Goal: Task Accomplishment & Management: Complete application form

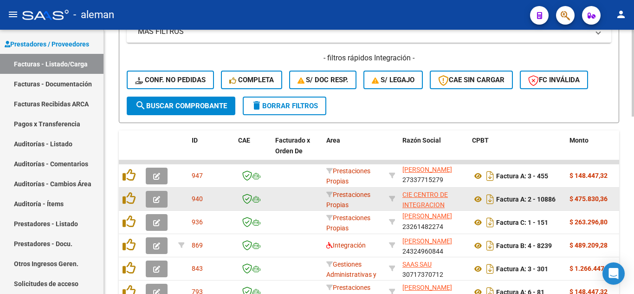
scroll to position [1, 0]
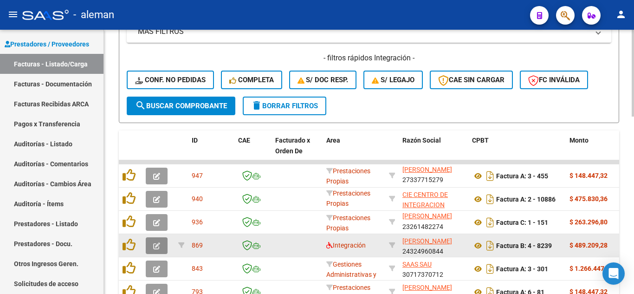
click at [159, 245] on icon "button" at bounding box center [156, 245] width 7 height 7
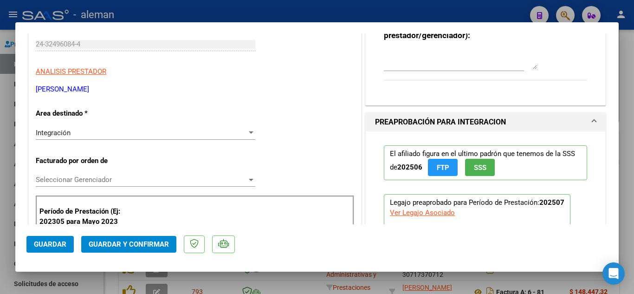
scroll to position [139, 0]
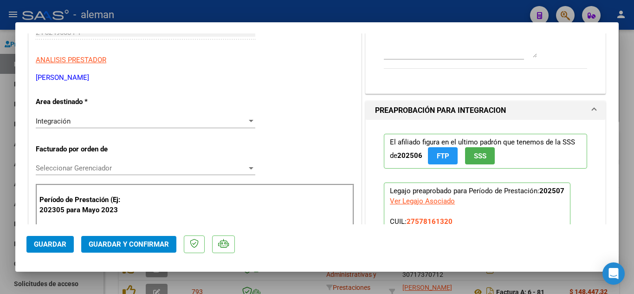
click at [110, 118] on div "Integración" at bounding box center [141, 121] width 211 height 8
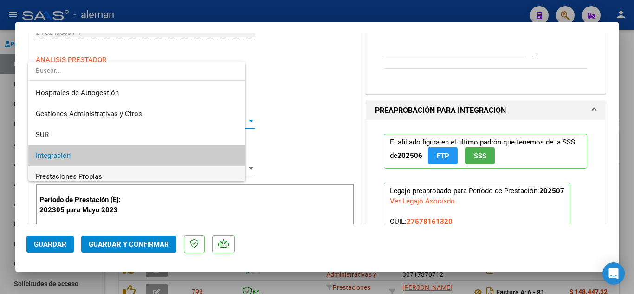
scroll to position [35, 0]
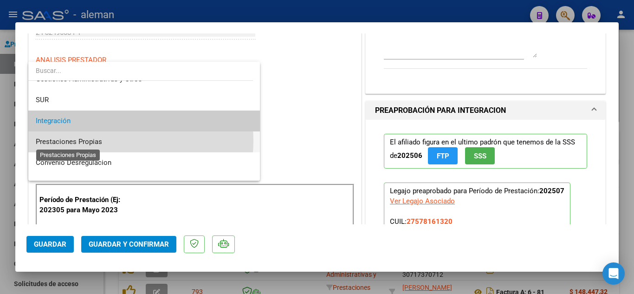
drag, startPoint x: 94, startPoint y: 141, endPoint x: 89, endPoint y: 155, distance: 14.8
click at [94, 140] on span "Prestaciones Propias" at bounding box center [69, 141] width 66 height 8
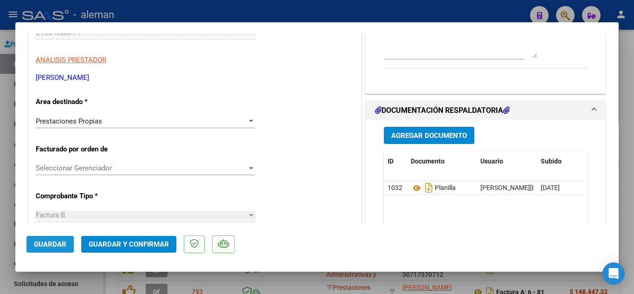
click at [52, 247] on span "Guardar" at bounding box center [50, 244] width 32 height 8
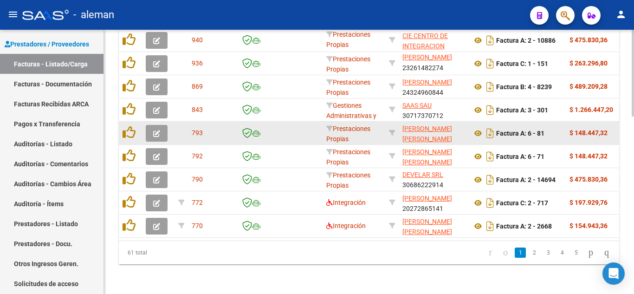
scroll to position [537, 0]
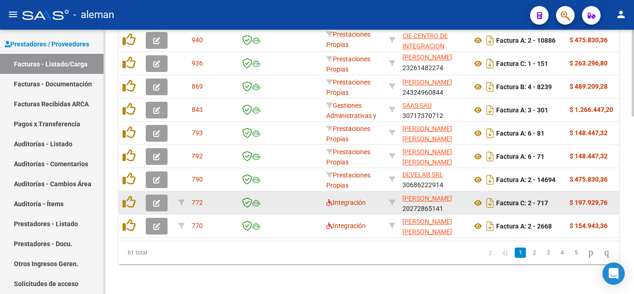
click at [153, 196] on button "button" at bounding box center [157, 202] width 22 height 17
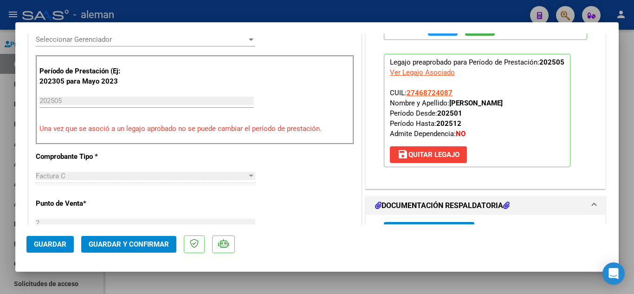
scroll to position [371, 0]
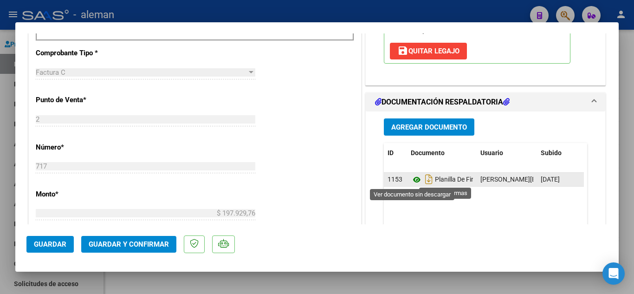
click at [411, 177] on icon at bounding box center [417, 179] width 12 height 11
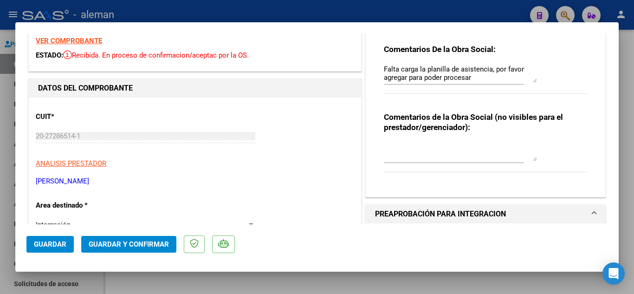
scroll to position [0, 0]
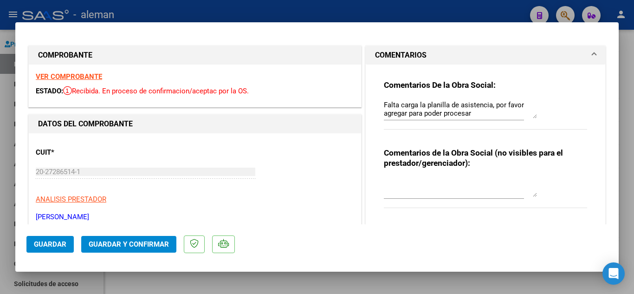
click at [81, 76] on strong "VER COMPROBANTE" at bounding box center [69, 76] width 66 height 8
click at [132, 243] on span "Guardar y Confirmar" at bounding box center [129, 244] width 80 height 8
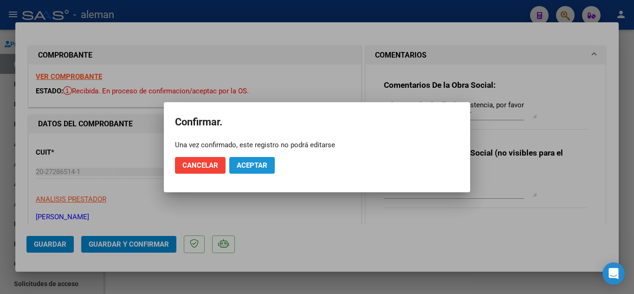
click at [261, 164] on span "Aceptar" at bounding box center [252, 165] width 31 height 8
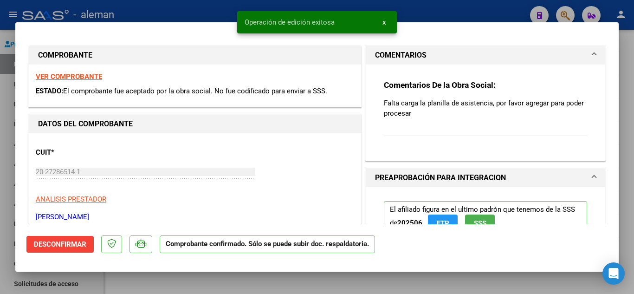
type input "$ 0,00"
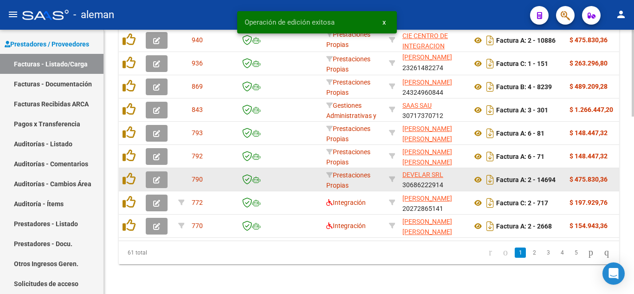
scroll to position [537, 0]
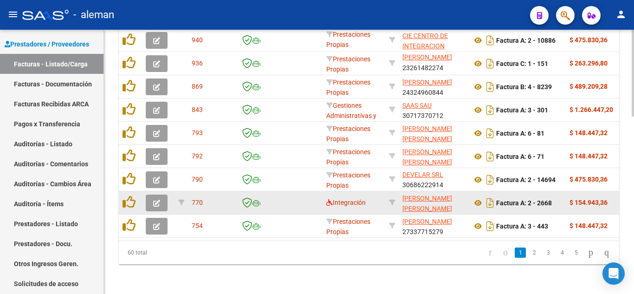
click at [154, 200] on icon "button" at bounding box center [156, 203] width 7 height 7
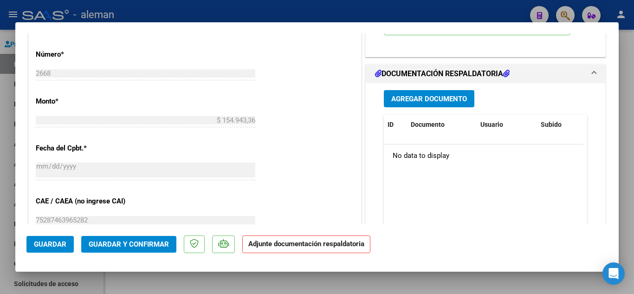
scroll to position [325, 0]
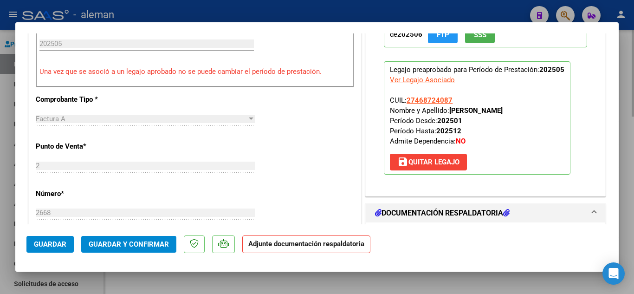
click at [495, 287] on div at bounding box center [317, 147] width 634 height 294
type input "$ 0,00"
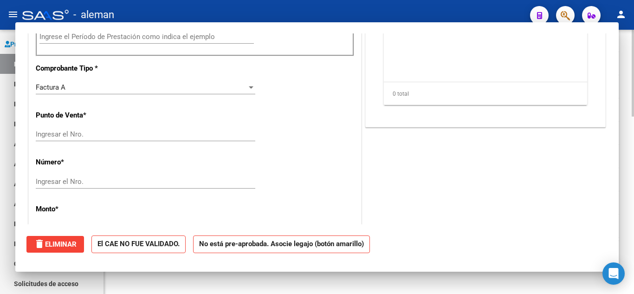
scroll to position [0, 0]
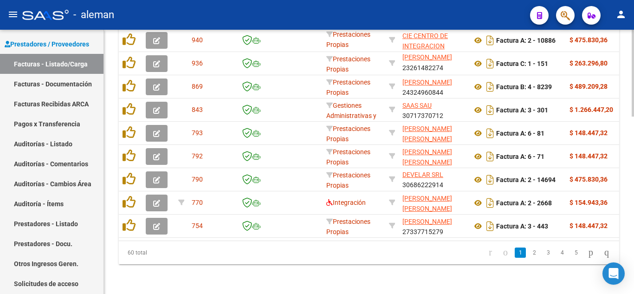
click at [529, 253] on link "2" at bounding box center [534, 252] width 11 height 10
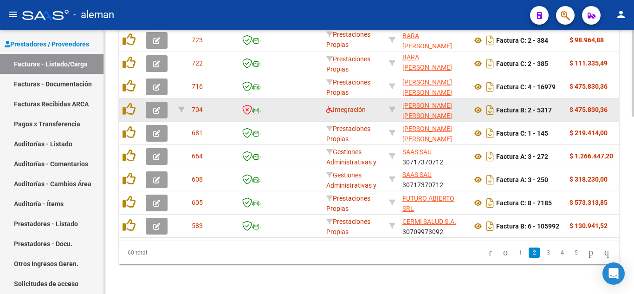
click at [160, 102] on button "button" at bounding box center [157, 110] width 22 height 17
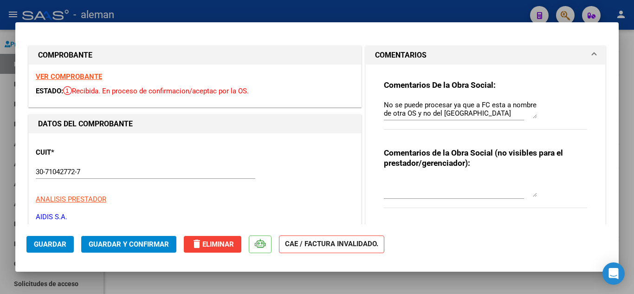
type input "$ 0,00"
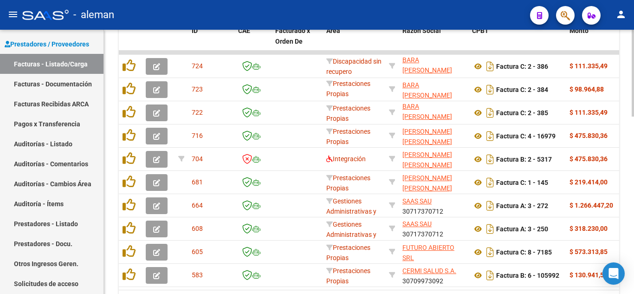
scroll to position [305, 0]
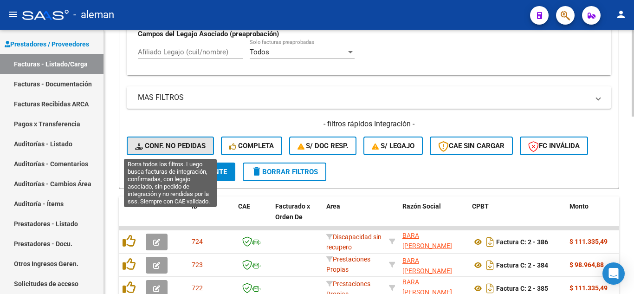
click at [173, 151] on button "Conf. no pedidas" at bounding box center [170, 145] width 87 height 19
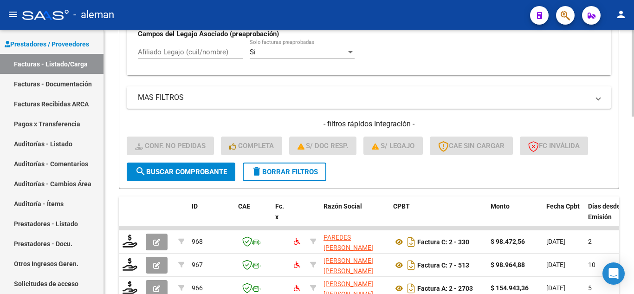
click at [190, 53] on input "Afiliado Legajo (cuil/nombre)" at bounding box center [190, 52] width 105 height 8
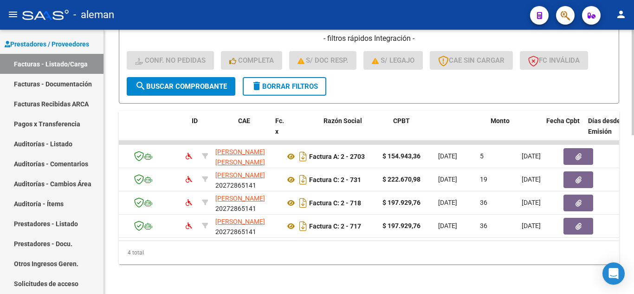
scroll to position [0, 0]
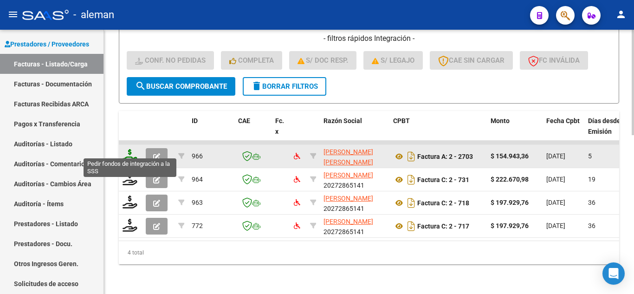
type input "[PERSON_NAME]"
click at [131, 151] on icon at bounding box center [130, 155] width 15 height 13
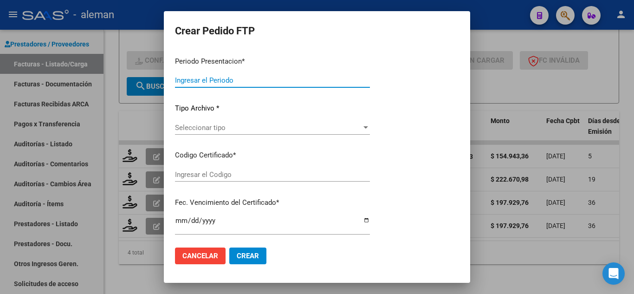
type input "202507"
type input "$ 154.943,36"
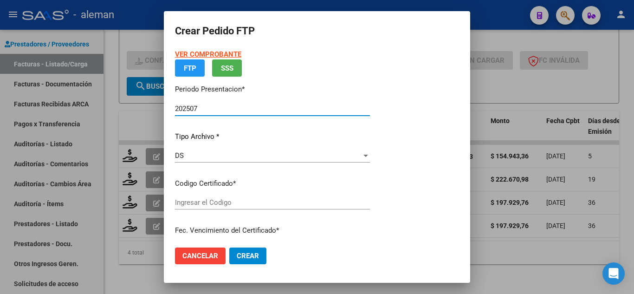
type input "ARG01000468724082025072320350723CIU13650"
type input "[DATE]"
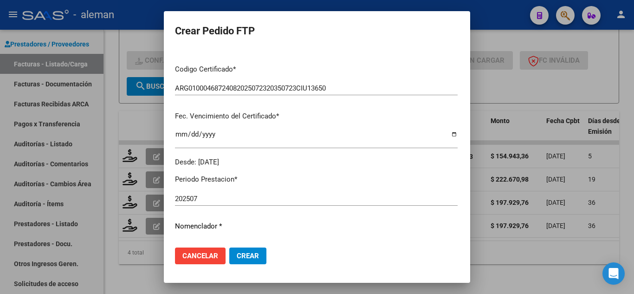
scroll to position [232, 0]
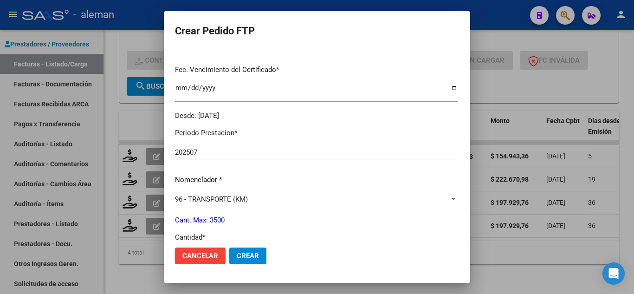
click at [209, 152] on input "202507" at bounding box center [316, 152] width 283 height 8
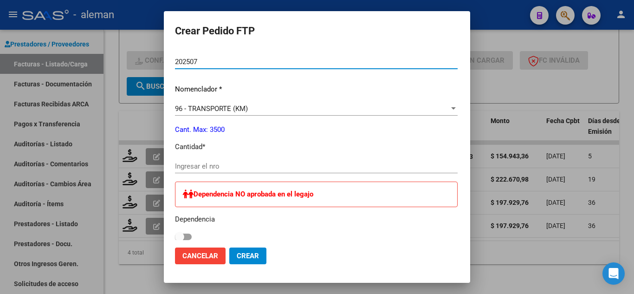
scroll to position [325, 0]
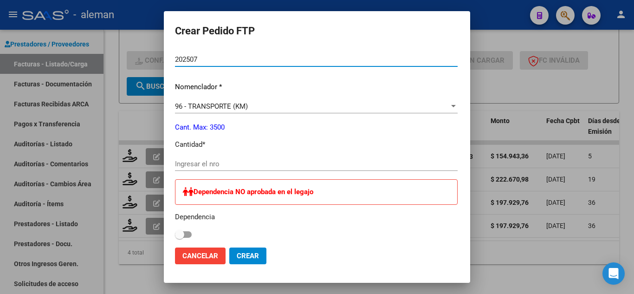
click at [206, 165] on input "Ingresar el nro" at bounding box center [316, 164] width 283 height 8
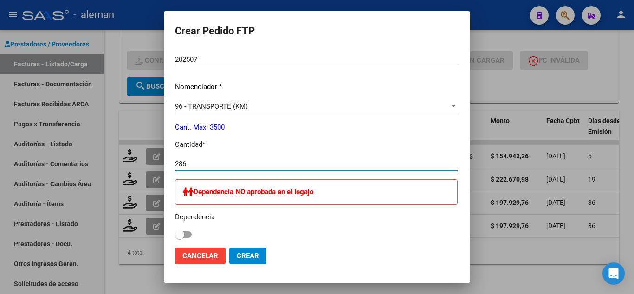
type input "286"
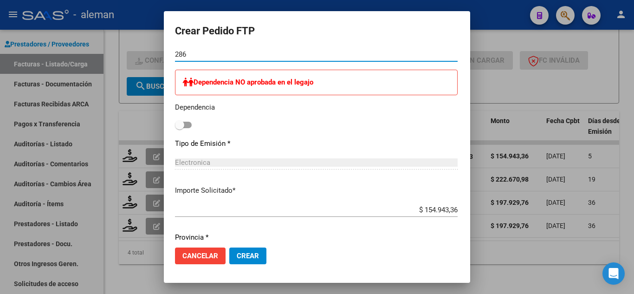
scroll to position [464, 0]
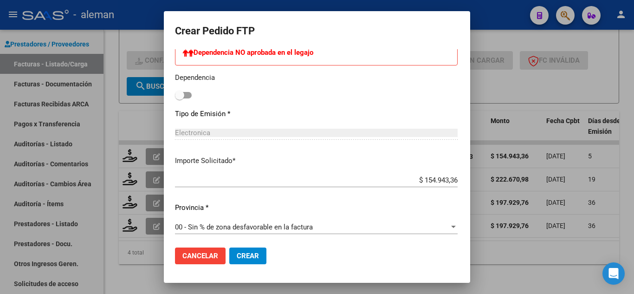
click at [240, 258] on span "Crear" at bounding box center [248, 256] width 22 height 8
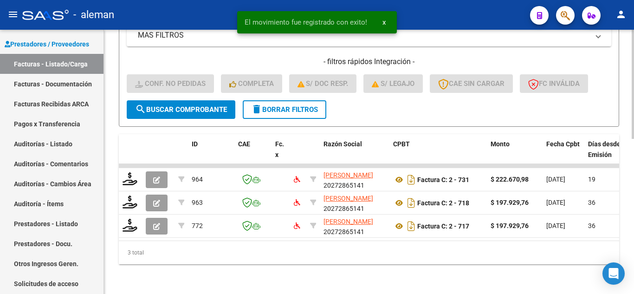
scroll to position [375, 0]
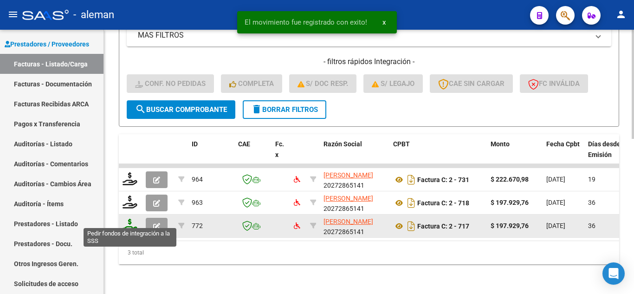
click at [131, 219] on icon at bounding box center [130, 225] width 15 height 13
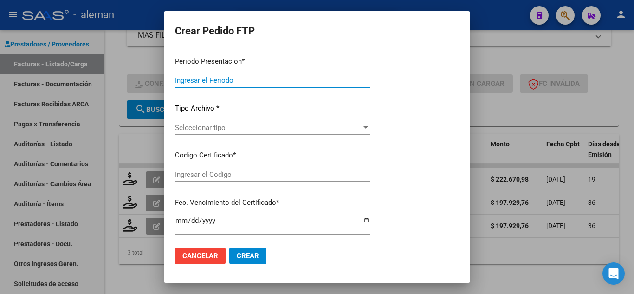
type input "202507"
type input "202505"
type input "$ 197.929,76"
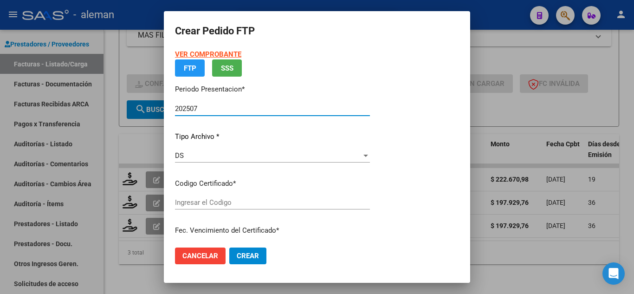
type input "ARG01000468724082025072320350723CIU13650"
type input "[DATE]"
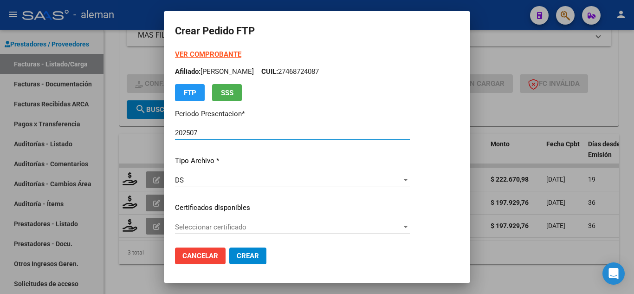
click at [207, 257] on span "Cancelar" at bounding box center [200, 256] width 36 height 8
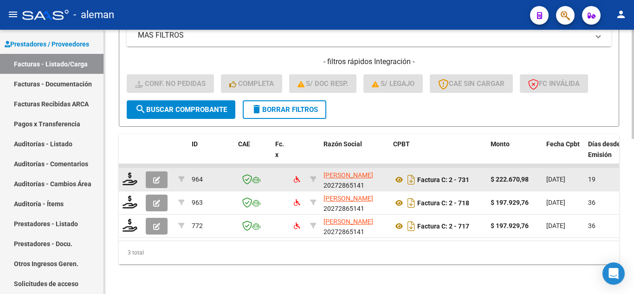
click at [157, 176] on icon "button" at bounding box center [156, 179] width 7 height 7
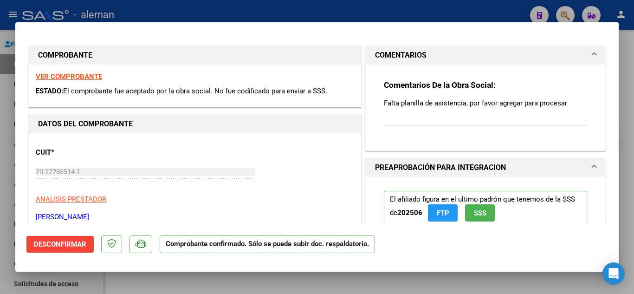
click at [90, 79] on strong "VER COMPROBANTE" at bounding box center [69, 76] width 66 height 8
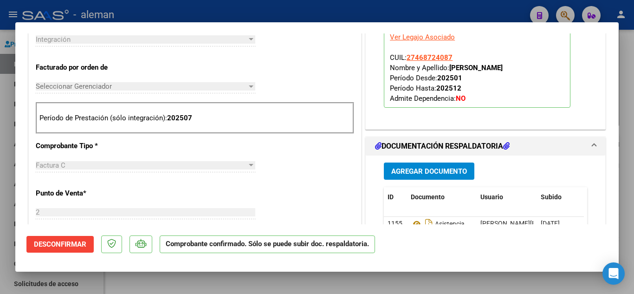
scroll to position [139, 0]
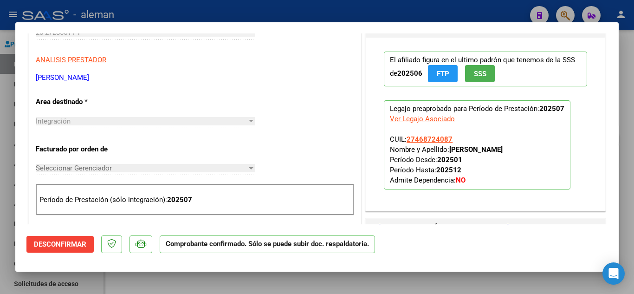
click at [424, 119] on div "Ver Legajo Asociado" at bounding box center [422, 119] width 65 height 10
type input "$ 0,00"
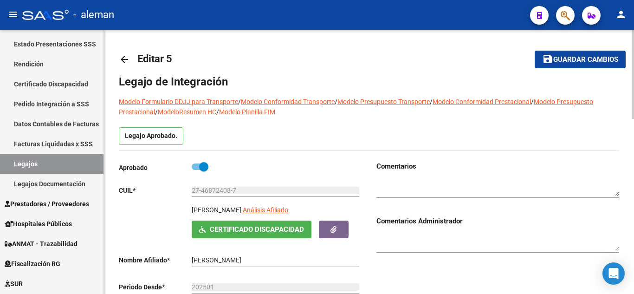
click at [125, 59] on mat-icon "arrow_back" at bounding box center [124, 59] width 11 height 11
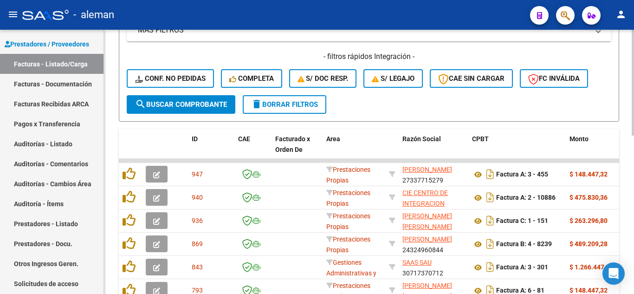
scroll to position [139, 0]
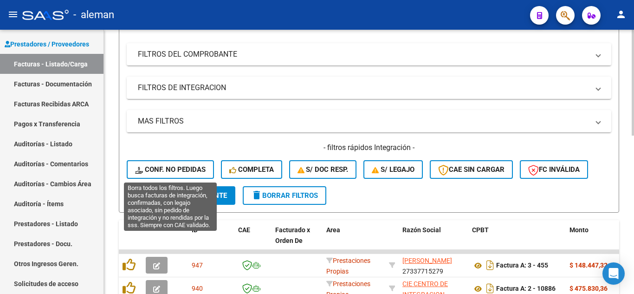
click at [168, 161] on button "Conf. no pedidas" at bounding box center [170, 169] width 87 height 19
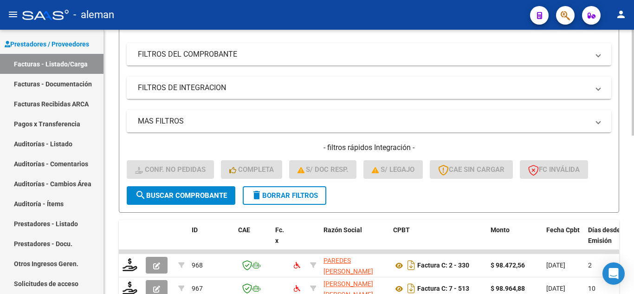
click at [208, 90] on mat-panel-title "FILTROS DE INTEGRACION" at bounding box center [363, 88] width 451 height 10
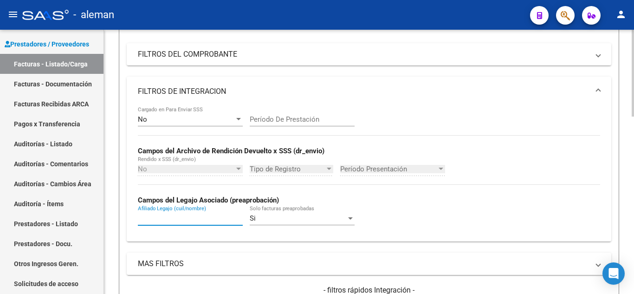
click at [178, 218] on input "Afiliado Legajo (cuil/nombre)" at bounding box center [190, 218] width 105 height 8
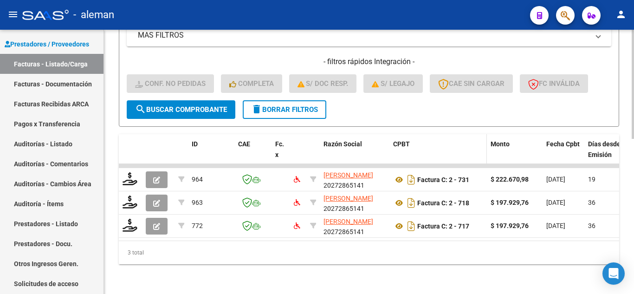
scroll to position [375, 0]
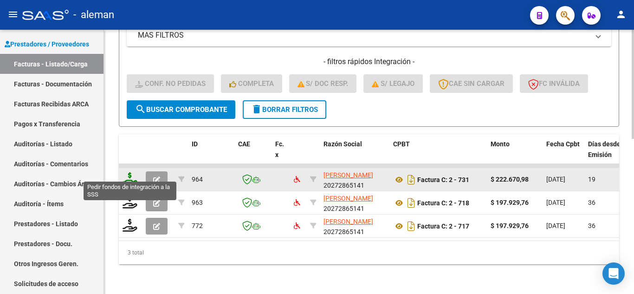
type input "[PERSON_NAME]"
click at [129, 172] on icon at bounding box center [130, 178] width 15 height 13
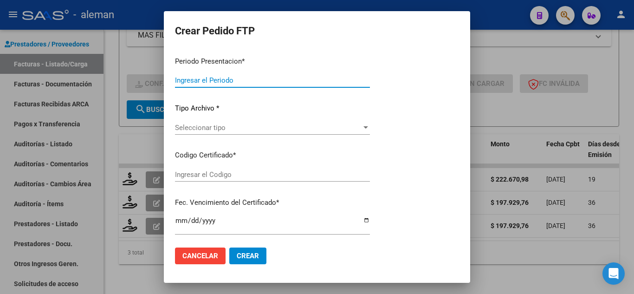
type input "202507"
type input "$ 222.670,98"
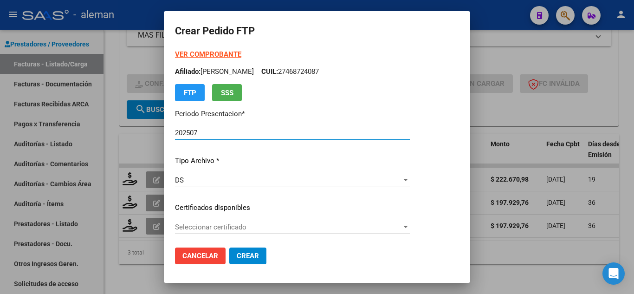
type input "ARG01000468724082025072320350723CIU13650"
type input "[DATE]"
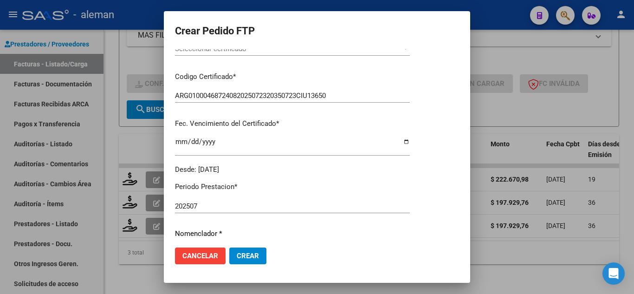
scroll to position [232, 0]
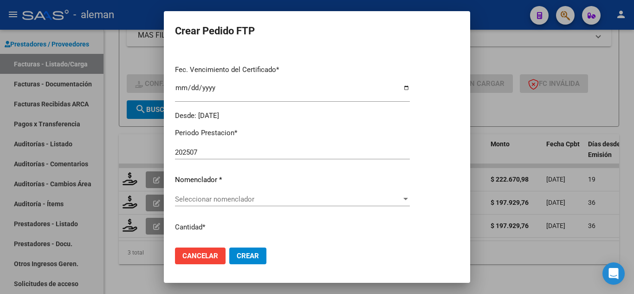
click at [221, 195] on span "Seleccionar nomenclador" at bounding box center [288, 199] width 226 height 8
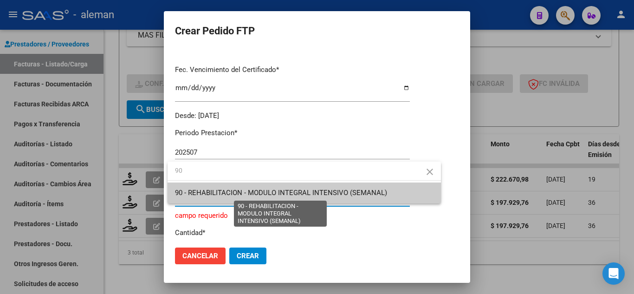
type input "90"
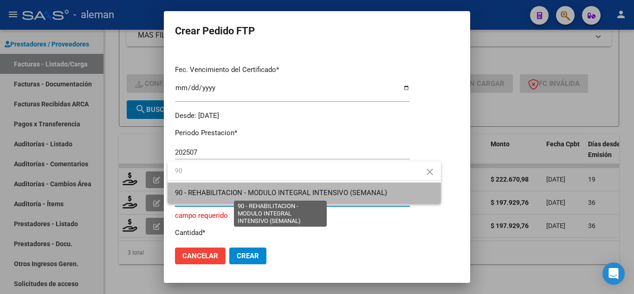
click at [234, 194] on span "90 - REHABILITACION - MODULO INTEGRAL INTENSIVO (SEMANAL)" at bounding box center [281, 192] width 212 height 8
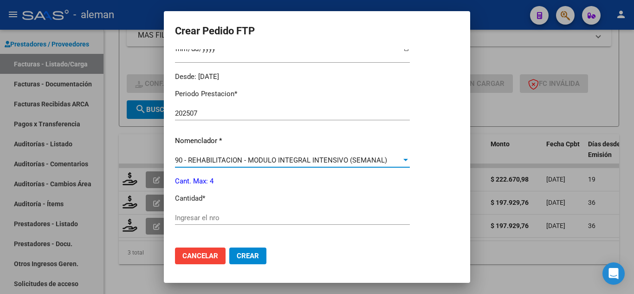
scroll to position [325, 0]
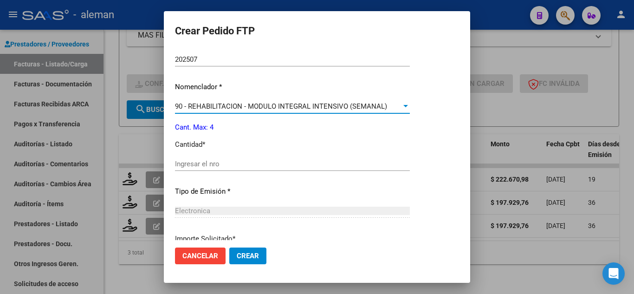
click at [207, 155] on div "Periodo Prestacion * 202507 Ingresar el Periodo Prestacion Nomenclador * 90 - R…" at bounding box center [292, 174] width 235 height 292
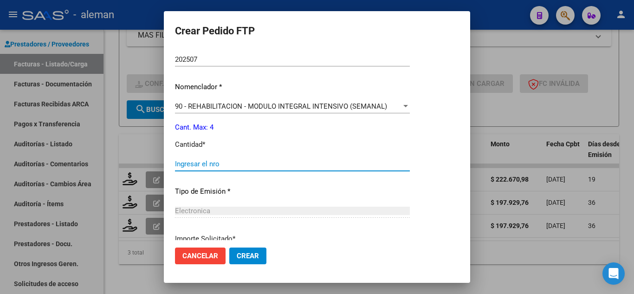
click at [209, 161] on input "Ingresar el nro" at bounding box center [292, 164] width 235 height 8
type input "4"
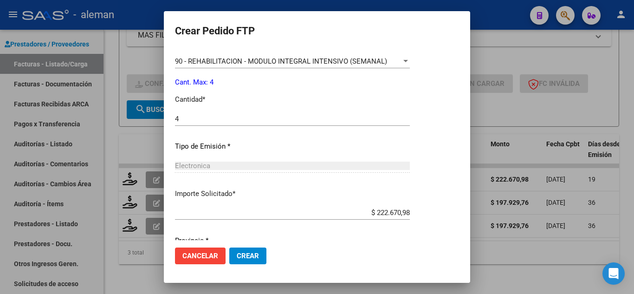
scroll to position [405, 0]
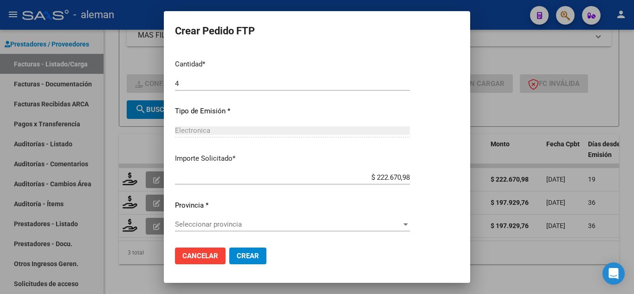
click at [239, 232] on div "Seleccionar provincia Seleccionar provincia" at bounding box center [292, 228] width 235 height 23
click at [245, 229] on div "Seleccionar provincia Seleccionar provincia" at bounding box center [292, 224] width 235 height 14
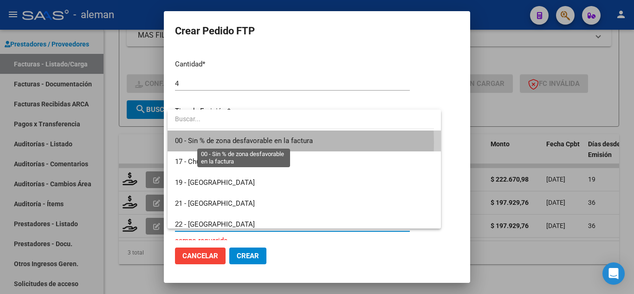
click at [212, 142] on span "00 - Sin % de zona desfavorable en la factura" at bounding box center [244, 140] width 138 height 8
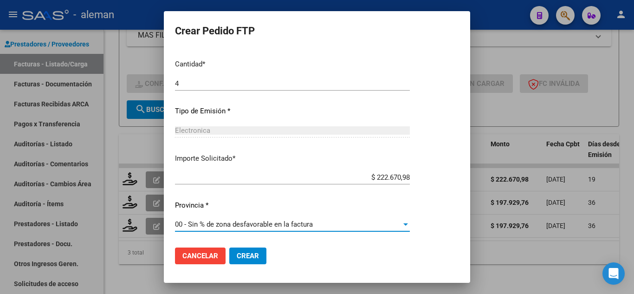
click at [251, 253] on span "Crear" at bounding box center [248, 256] width 22 height 8
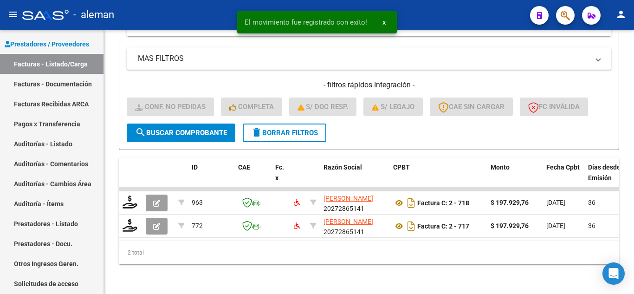
scroll to position [352, 0]
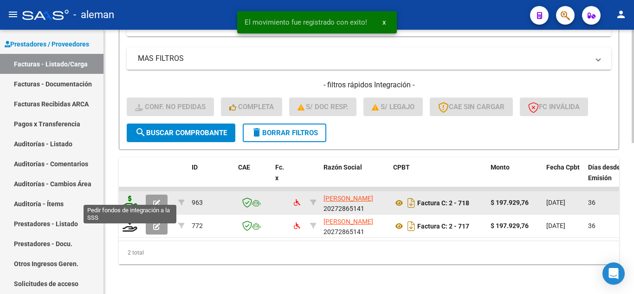
click at [130, 197] on icon at bounding box center [130, 201] width 15 height 13
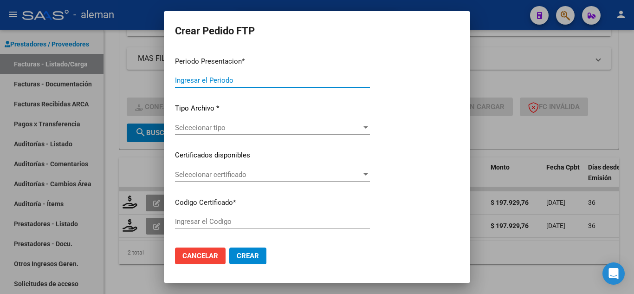
type input "202507"
type input "202506"
type input "$ 197.929,76"
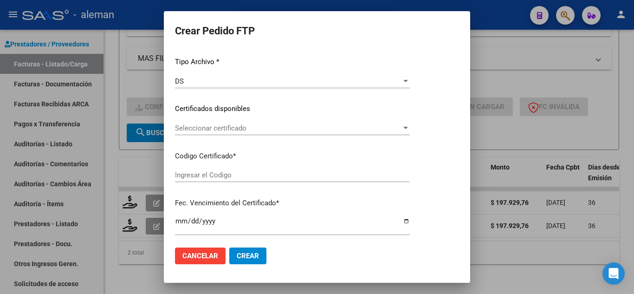
type input "ARG01000468724082025072320350723CIU13650"
type input "[DATE]"
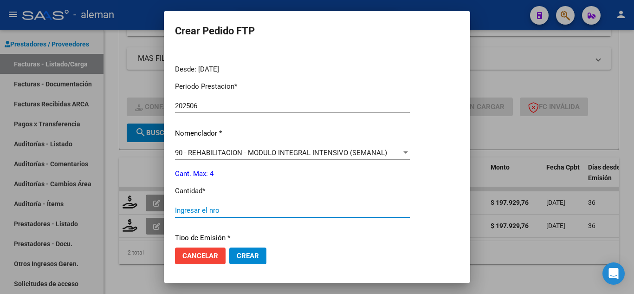
click at [225, 208] on input "Ingresar el nro" at bounding box center [292, 210] width 235 height 8
type input "4"
click at [254, 262] on button "Crear" at bounding box center [247, 255] width 37 height 17
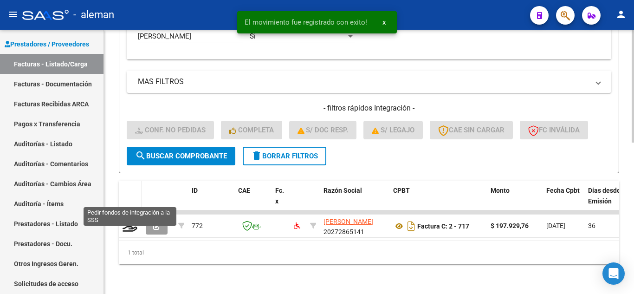
scroll to position [329, 0]
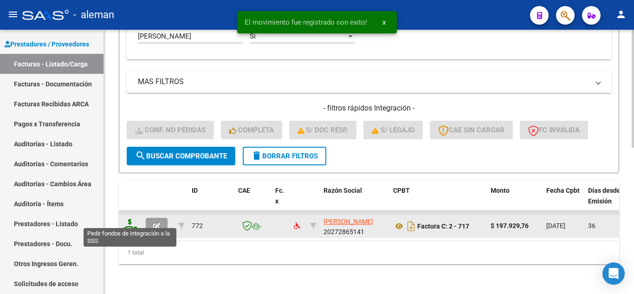
click at [129, 219] on icon at bounding box center [130, 225] width 15 height 13
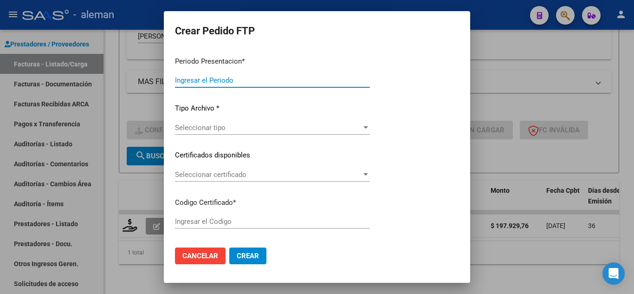
type input "202507"
type input "202505"
type input "$ 197.929,76"
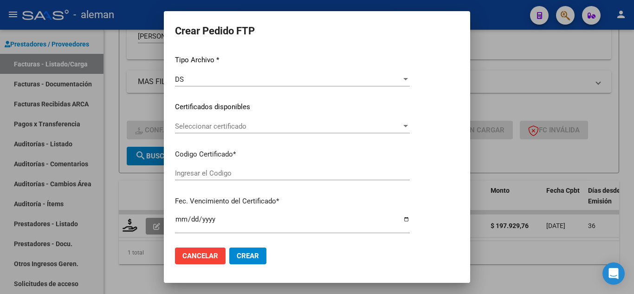
type input "ARG01000468724082025072320350723CIU13650"
type input "[DATE]"
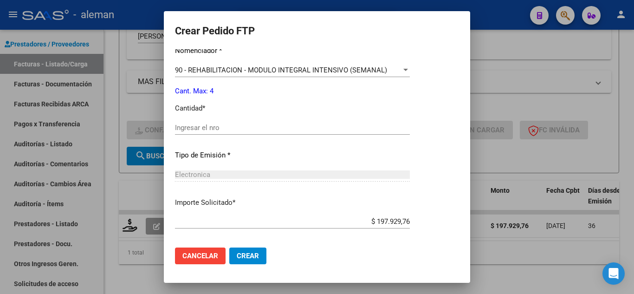
scroll to position [405, 0]
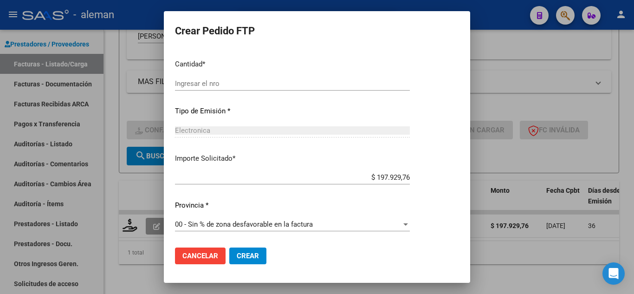
click at [219, 172] on div "$ 197.929,76 Ingresar imp. solicitado" at bounding box center [292, 177] width 235 height 14
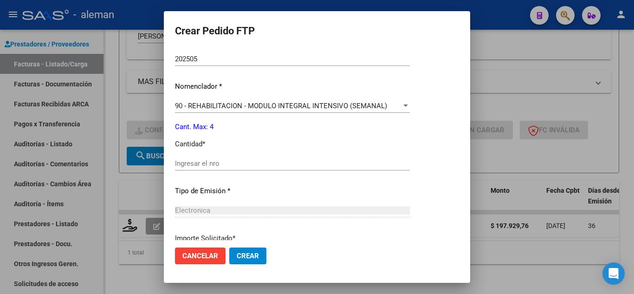
scroll to position [312, 0]
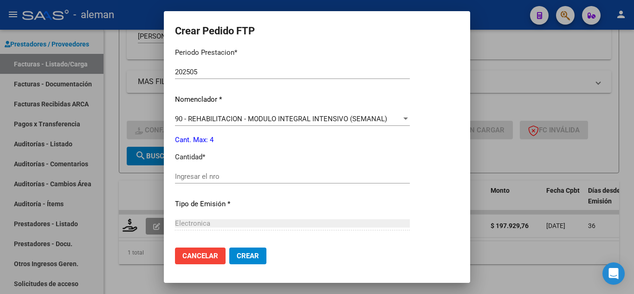
click at [207, 172] on input "Ingresar el nro" at bounding box center [292, 176] width 235 height 8
type input "4"
click at [246, 254] on span "Crear" at bounding box center [248, 256] width 22 height 8
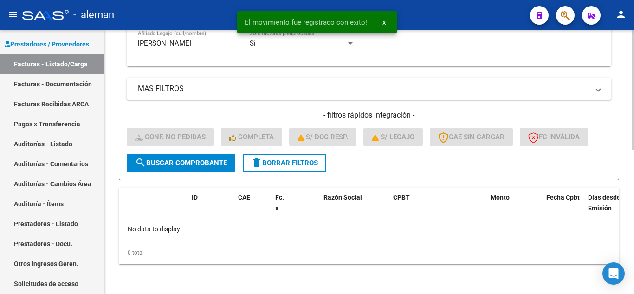
scroll to position [268, 0]
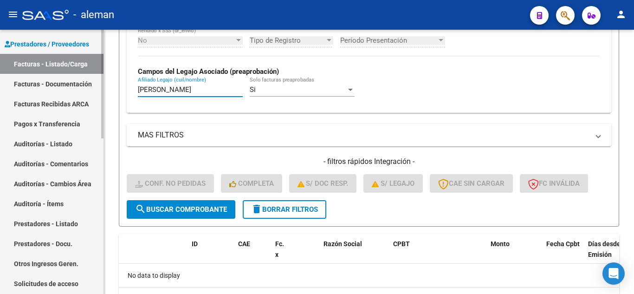
drag, startPoint x: 182, startPoint y: 89, endPoint x: 27, endPoint y: 83, distance: 155.1
click at [27, 83] on mat-sidenav-container "Firma Express Reportes Tablero de Control Ingresos Percibidos Análisis de todos…" at bounding box center [317, 162] width 634 height 264
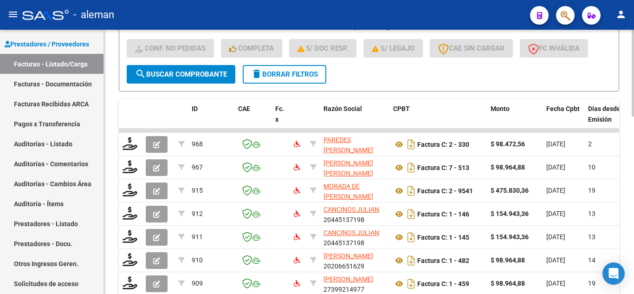
scroll to position [398, 0]
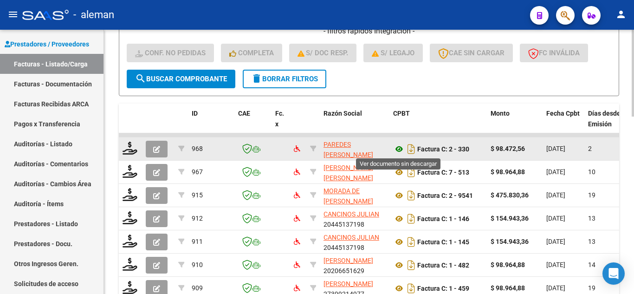
click at [395, 149] on icon at bounding box center [399, 148] width 12 height 11
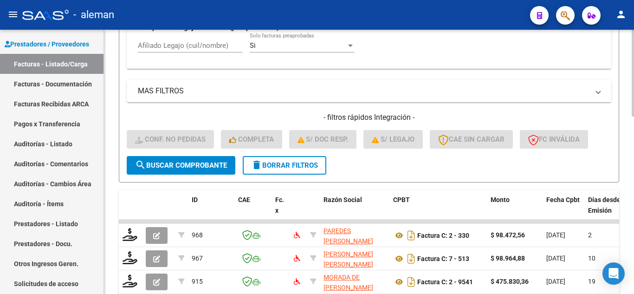
scroll to position [305, 0]
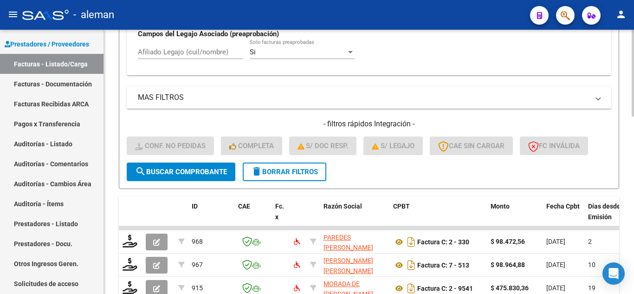
click at [180, 54] on input "Afiliado Legajo (cuil/nombre)" at bounding box center [190, 52] width 105 height 8
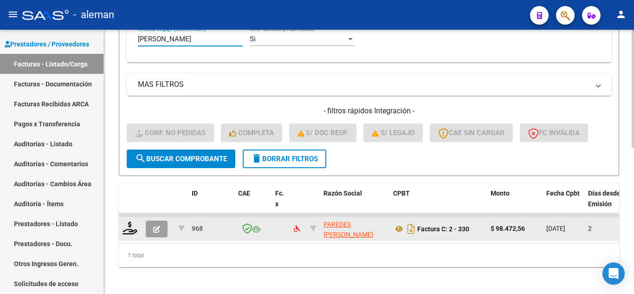
scroll to position [329, 0]
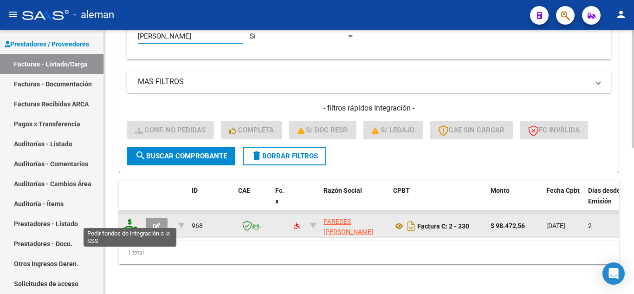
type input "[PERSON_NAME]"
click at [126, 219] on icon at bounding box center [130, 225] width 15 height 13
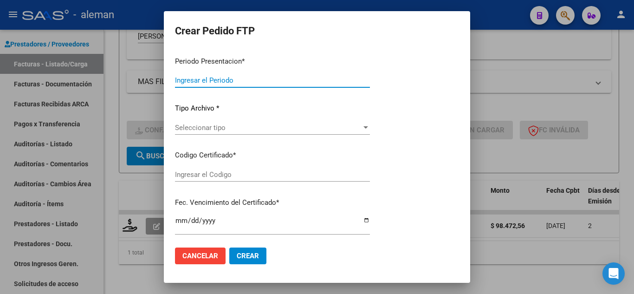
type input "202507"
type input "$ 98.472,56"
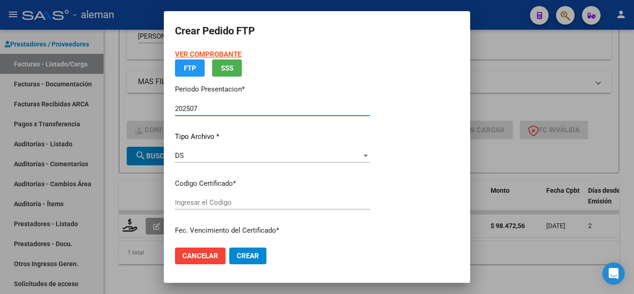
type input "ARG01000476539642022033020250330CBA536"
type input "[DATE]"
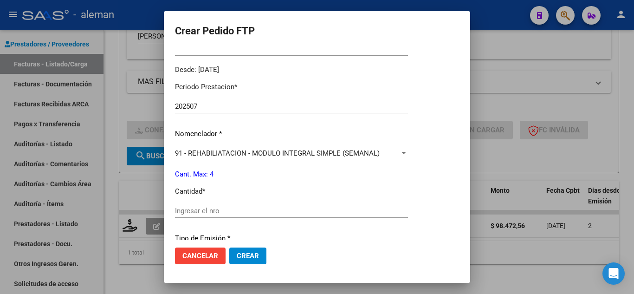
scroll to position [278, 0]
click at [213, 207] on input "Ingresar el nro" at bounding box center [291, 210] width 233 height 8
type input "2"
click at [240, 250] on button "Crear" at bounding box center [247, 255] width 37 height 17
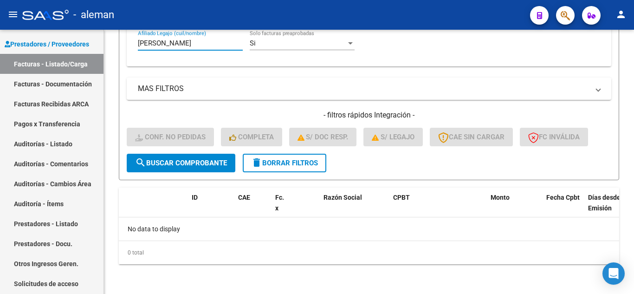
scroll to position [0, 0]
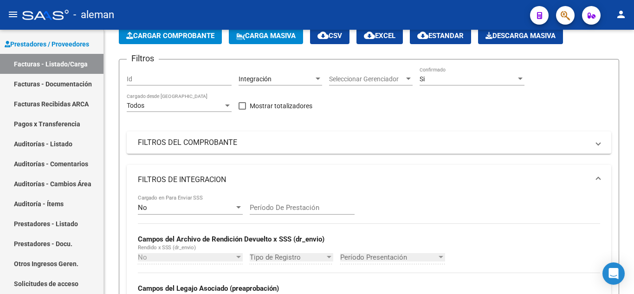
drag, startPoint x: 181, startPoint y: 40, endPoint x: 0, endPoint y: -7, distance: 187.2
click at [0, 0] on html "menu - aleman person Firma Express Reportes Tablero de Control Ingresos Percibi…" at bounding box center [317, 147] width 634 height 294
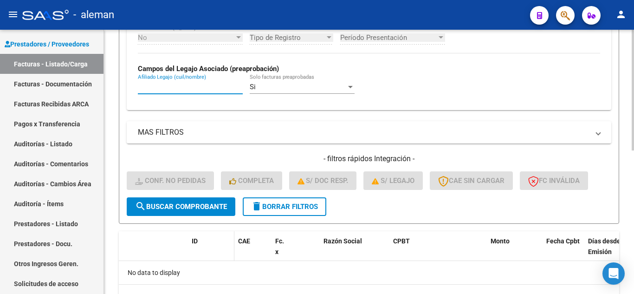
scroll to position [278, 0]
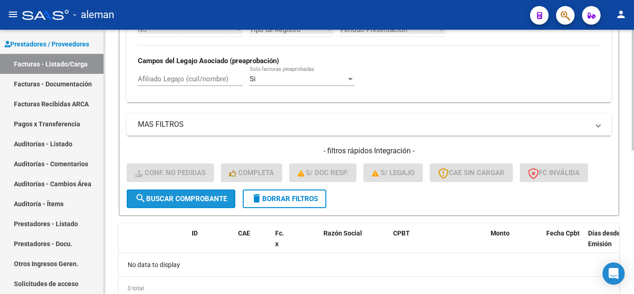
click at [176, 206] on button "search Buscar Comprobante" at bounding box center [181, 198] width 109 height 19
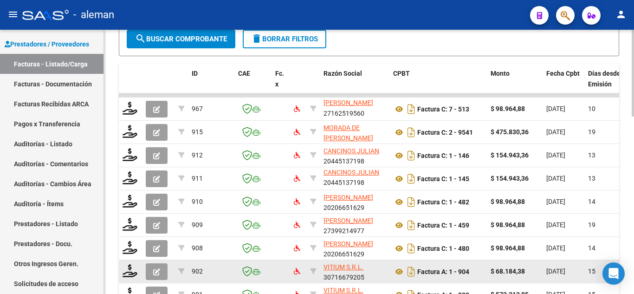
scroll to position [398, 0]
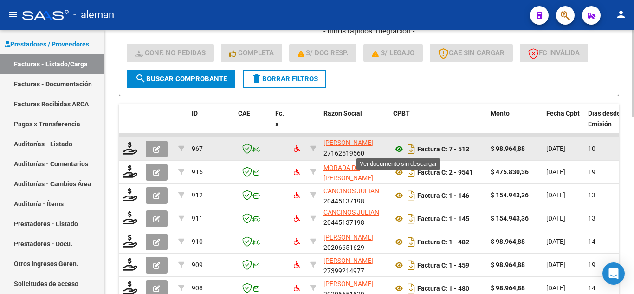
click at [399, 148] on icon at bounding box center [399, 148] width 12 height 11
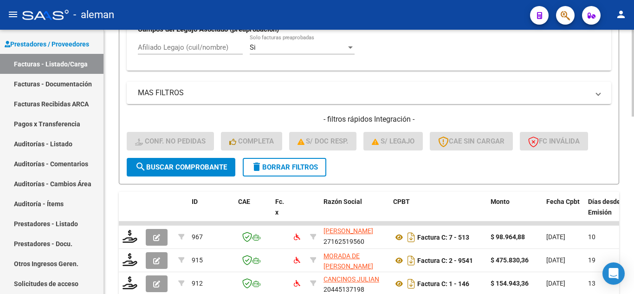
scroll to position [305, 0]
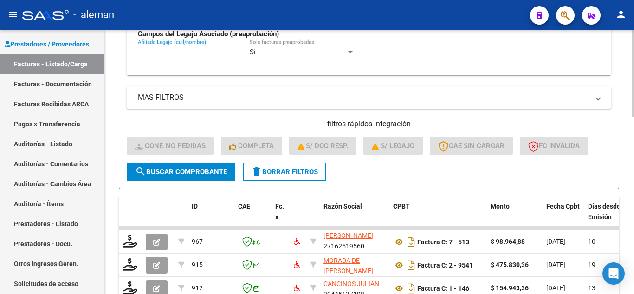
click at [181, 48] on input "Afiliado Legajo (cuil/nombre)" at bounding box center [190, 52] width 105 height 8
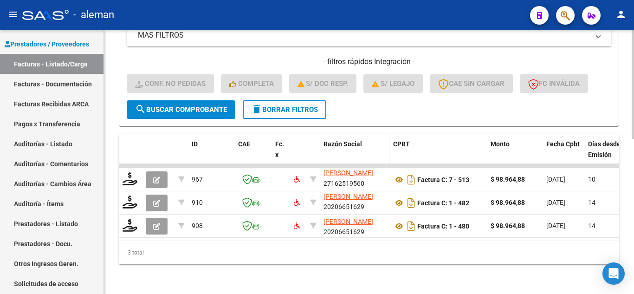
scroll to position [375, 0]
type input "[PERSON_NAME]"
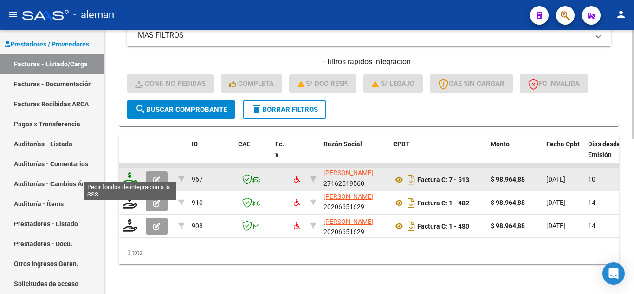
click at [131, 172] on icon at bounding box center [130, 178] width 15 height 13
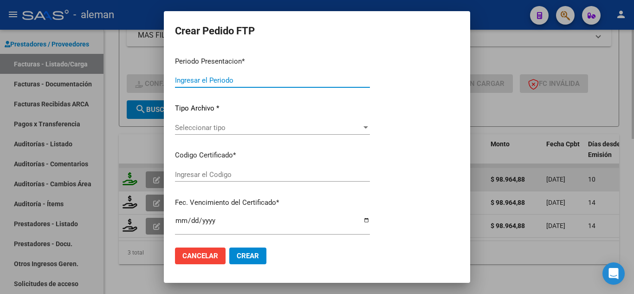
type input "202507"
type input "$ 98.964,88"
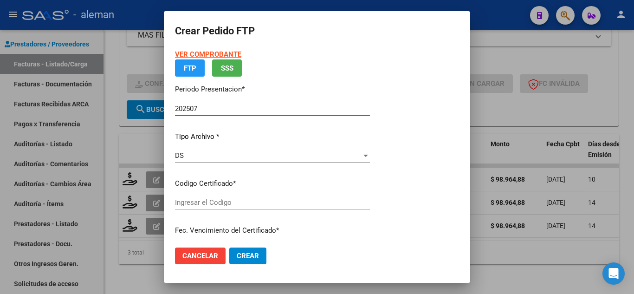
type input "ARG02000504147022025012820300128BS439"
type input "[DATE]"
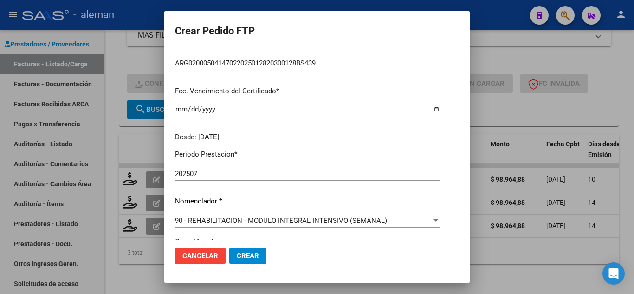
scroll to position [278, 0]
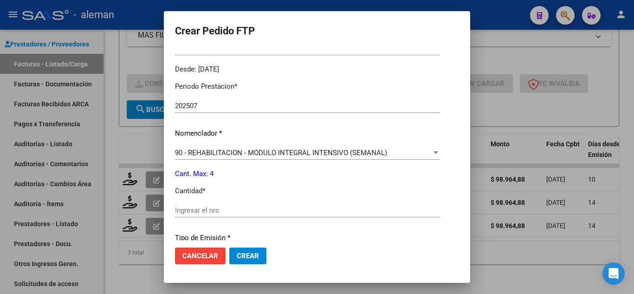
click at [201, 207] on input "Ingresar el nro" at bounding box center [307, 210] width 265 height 8
type input "2"
click at [237, 254] on span "Crear" at bounding box center [248, 256] width 22 height 8
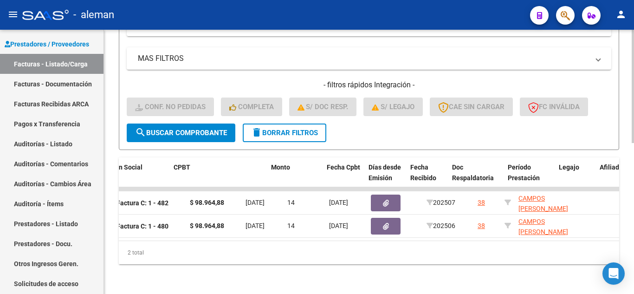
scroll to position [0, 0]
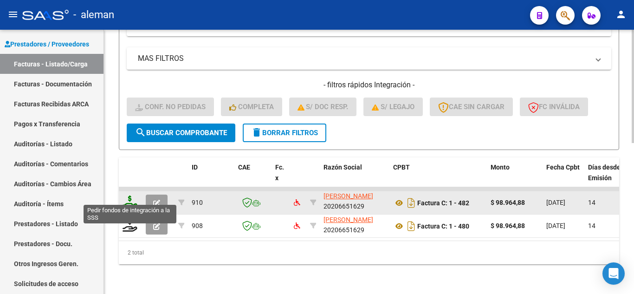
click at [128, 195] on icon at bounding box center [130, 201] width 15 height 13
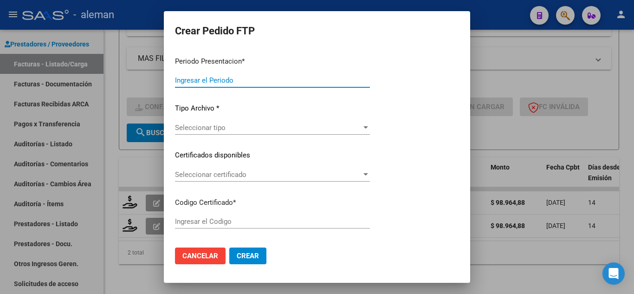
type input "202507"
type input "$ 98.964,88"
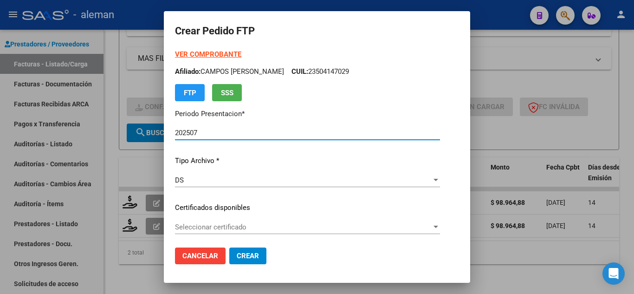
type input "ARG02000504147022025012820300128BS439"
type input "[DATE]"
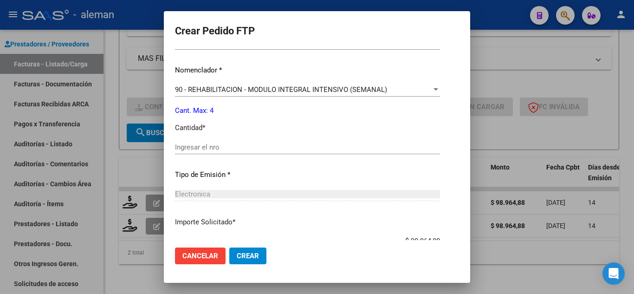
scroll to position [371, 0]
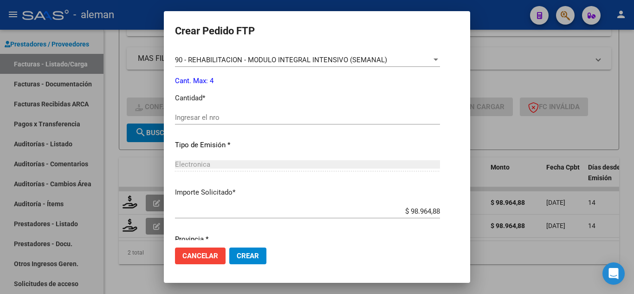
click at [196, 115] on input "Ingresar el nro" at bounding box center [307, 117] width 265 height 8
type input "2"
click at [237, 254] on span "Crear" at bounding box center [248, 256] width 22 height 8
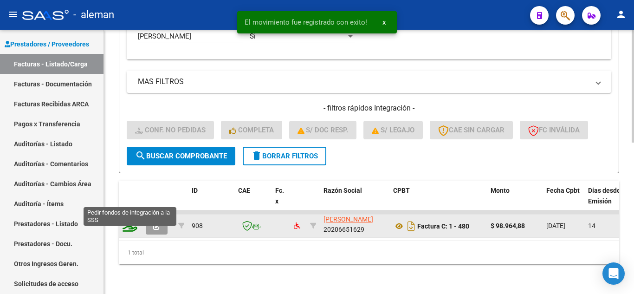
scroll to position [329, 0]
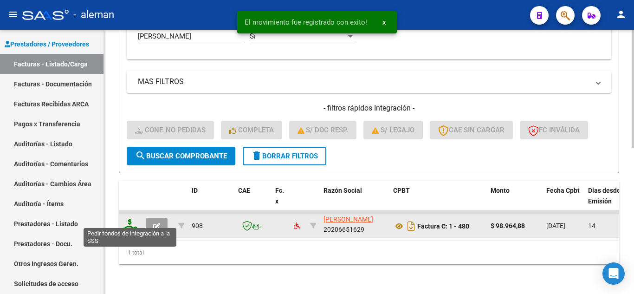
click at [131, 221] on icon at bounding box center [130, 225] width 15 height 13
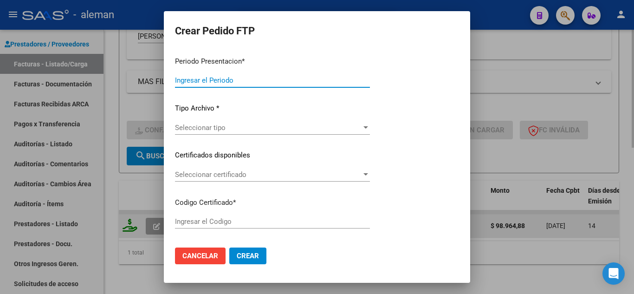
type input "202507"
type input "202506"
type input "$ 98.964,88"
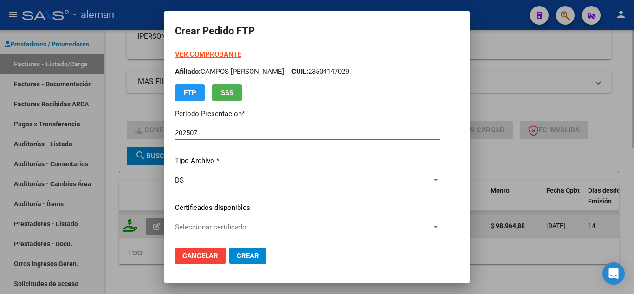
type input "ARG02000504147022025012820300128BS439"
type input "[DATE]"
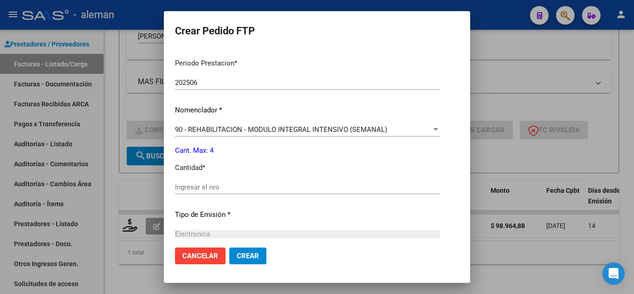
scroll to position [325, 0]
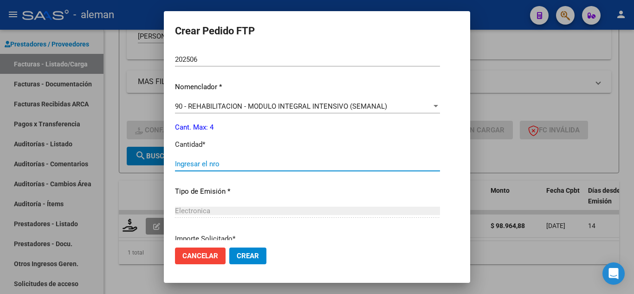
click at [210, 161] on input "Ingresar el nro" at bounding box center [307, 164] width 265 height 8
type input "2"
click at [237, 258] on span "Crear" at bounding box center [248, 256] width 22 height 8
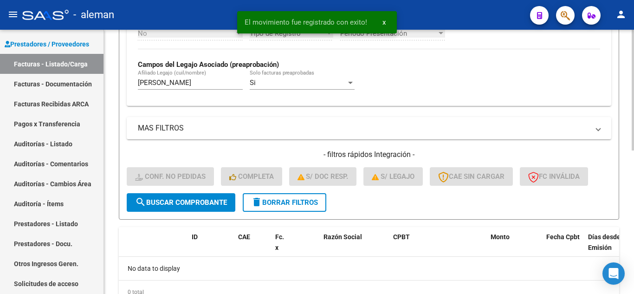
scroll to position [221, 0]
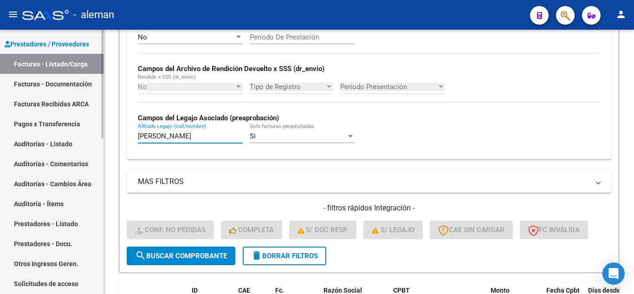
drag, startPoint x: 179, startPoint y: 136, endPoint x: 0, endPoint y: 120, distance: 179.8
click at [0, 120] on mat-sidenav-container "Firma Express Reportes Tablero de Control Ingresos Percibidos Análisis de todos…" at bounding box center [317, 162] width 634 height 264
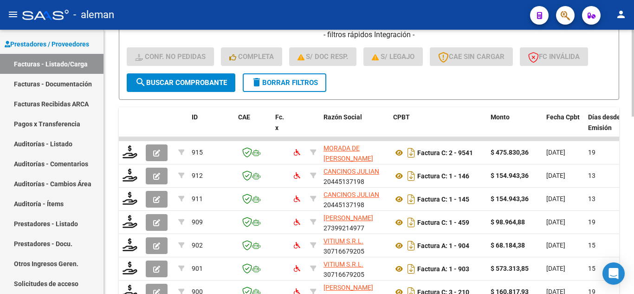
scroll to position [407, 0]
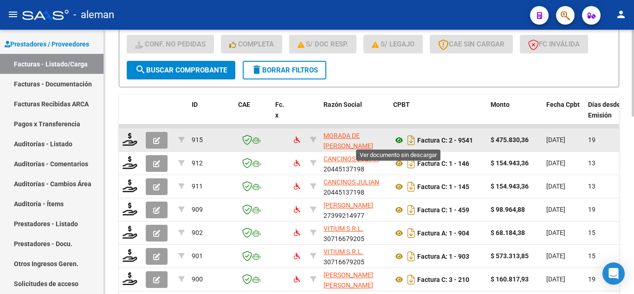
click at [398, 142] on icon at bounding box center [399, 140] width 12 height 11
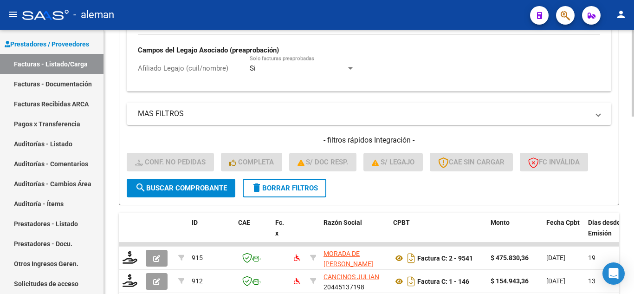
scroll to position [268, 0]
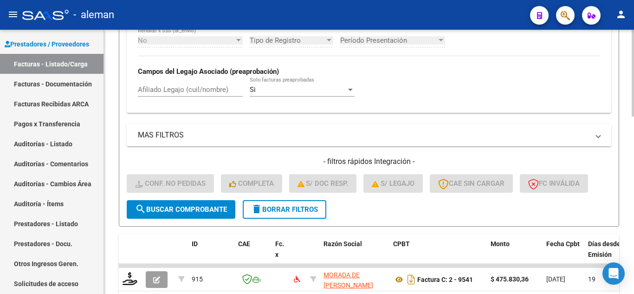
click at [195, 90] on input "Afiliado Legajo (cuil/nombre)" at bounding box center [190, 89] width 105 height 8
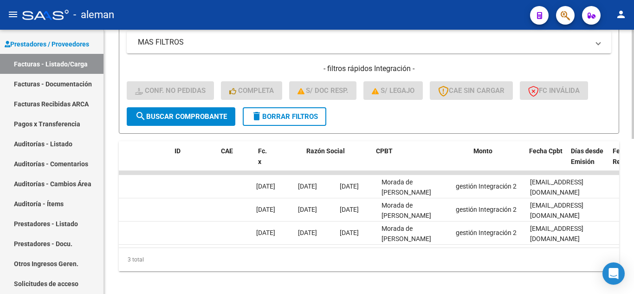
scroll to position [0, 0]
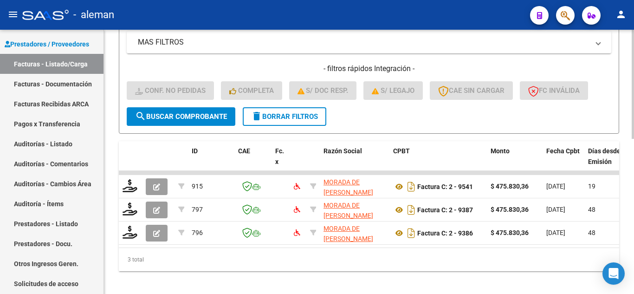
type input "lanfranchi"
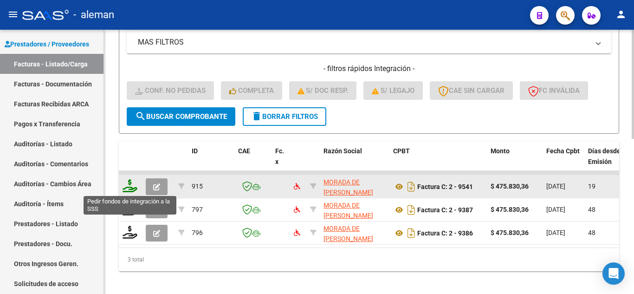
click at [129, 188] on icon at bounding box center [130, 185] width 15 height 13
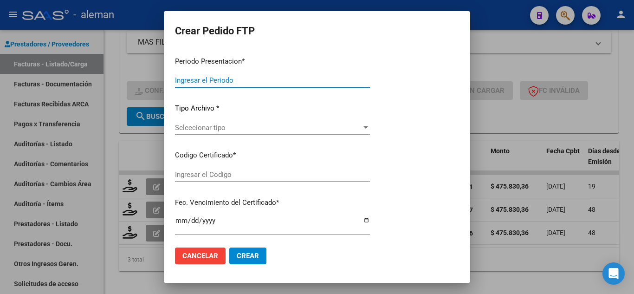
type input "202507"
type input "$ 475.830,36"
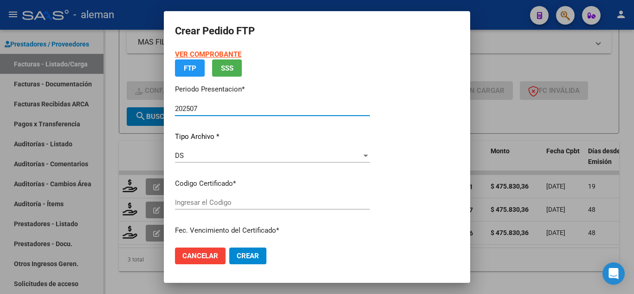
type input "ARG02000546322922025041520270415BUE450"
type input "[DATE]"
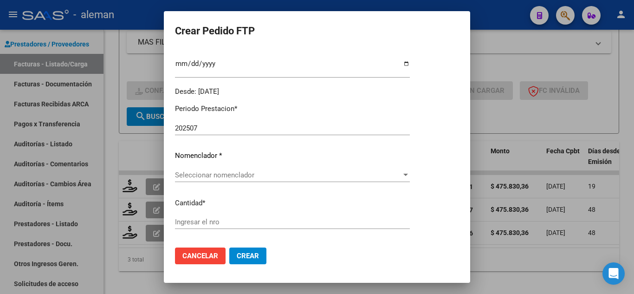
scroll to position [278, 0]
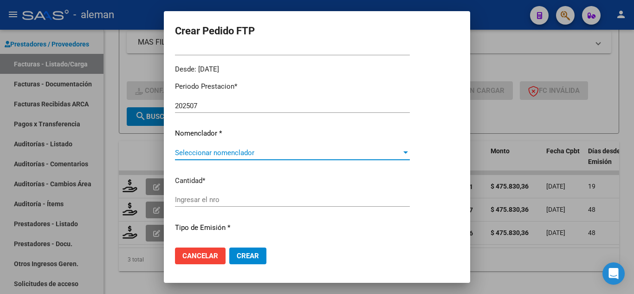
click at [251, 155] on span "Seleccionar nomenclador" at bounding box center [288, 152] width 226 height 8
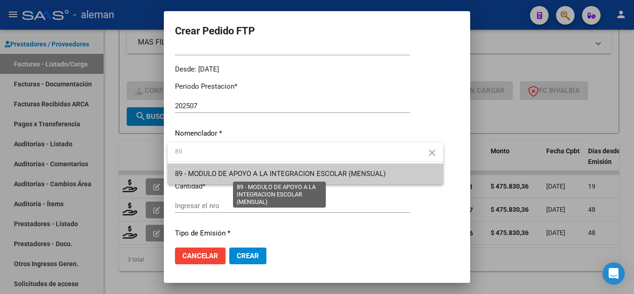
type input "89"
click at [272, 171] on span "89 - MODULO DE APOYO A LA INTEGRACION ESCOLAR (MENSUAL)" at bounding box center [280, 173] width 211 height 8
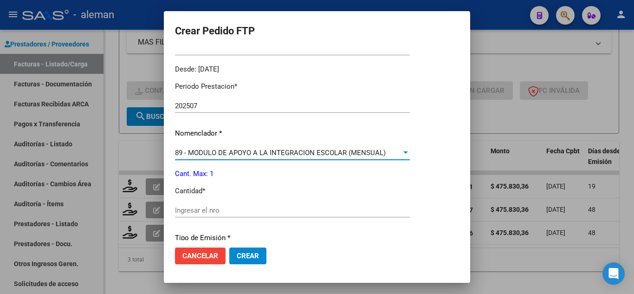
click at [229, 210] on input "Ingresar el nro" at bounding box center [292, 210] width 235 height 8
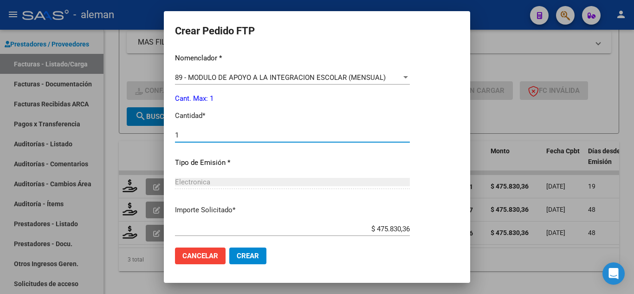
scroll to position [405, 0]
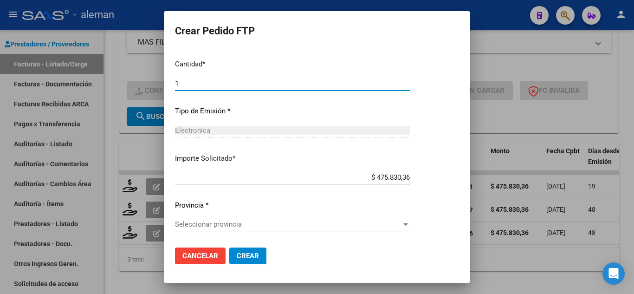
type input "1"
click at [292, 228] on span "Seleccionar provincia" at bounding box center [288, 224] width 226 height 8
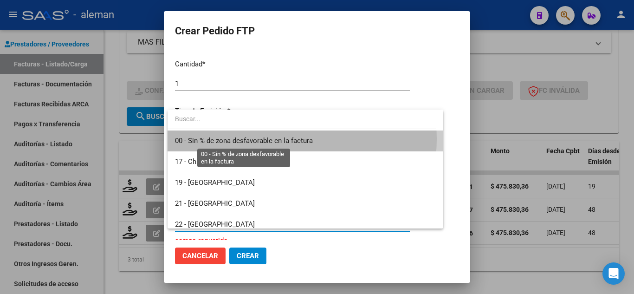
click at [275, 138] on span "00 - Sin % de zona desfavorable en la factura" at bounding box center [244, 140] width 138 height 8
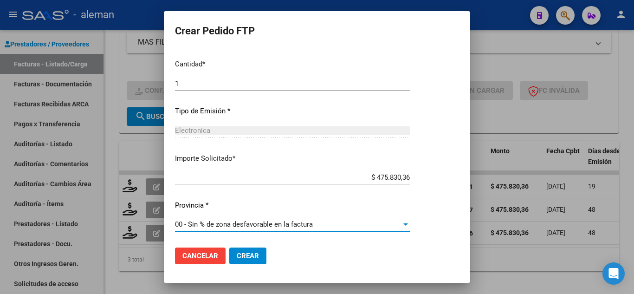
click at [254, 253] on span "Crear" at bounding box center [248, 256] width 22 height 8
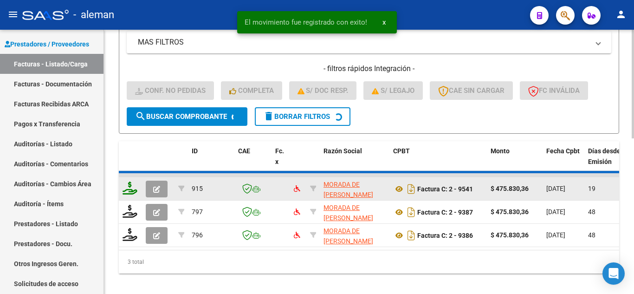
scroll to position [352, 0]
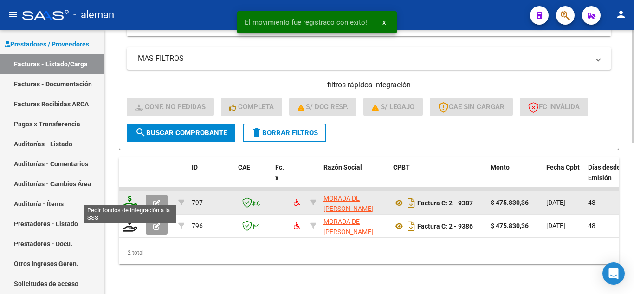
click at [129, 196] on icon at bounding box center [130, 201] width 15 height 13
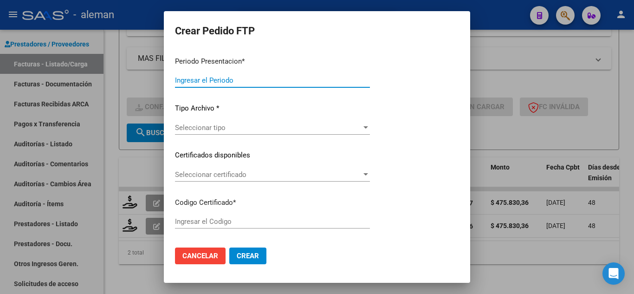
type input "202507"
type input "202506"
type input "$ 475.830,36"
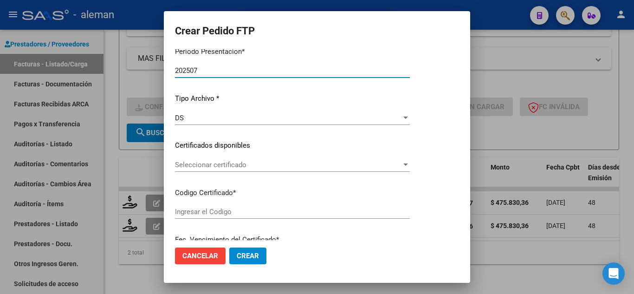
type input "ARG02000546322922025041520270415BUE450"
type input "[DATE]"
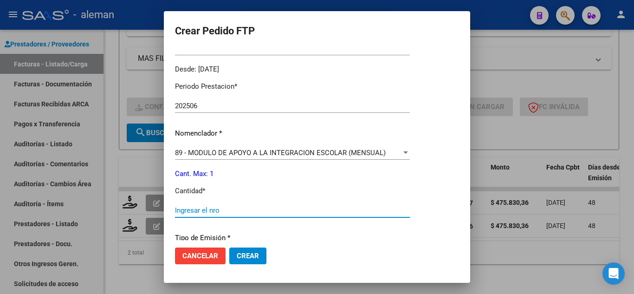
click at [278, 210] on input "Ingresar el nro" at bounding box center [292, 210] width 235 height 8
type input "1"
click at [256, 259] on span "Crear" at bounding box center [248, 256] width 22 height 8
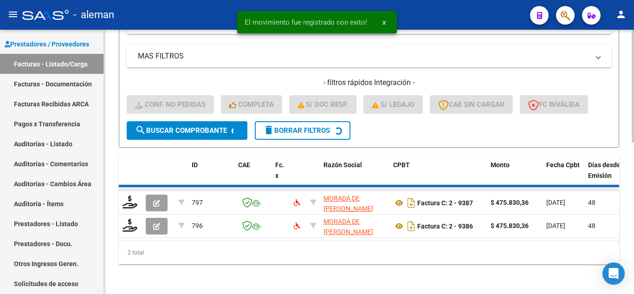
scroll to position [329, 0]
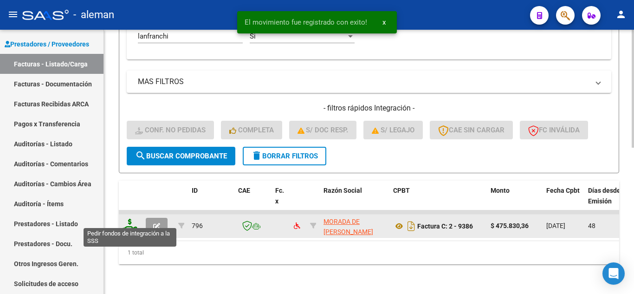
click at [130, 219] on icon at bounding box center [130, 225] width 15 height 13
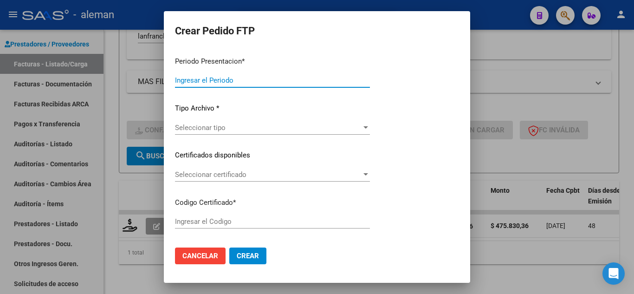
type input "202507"
type input "202505"
type input "$ 475.830,36"
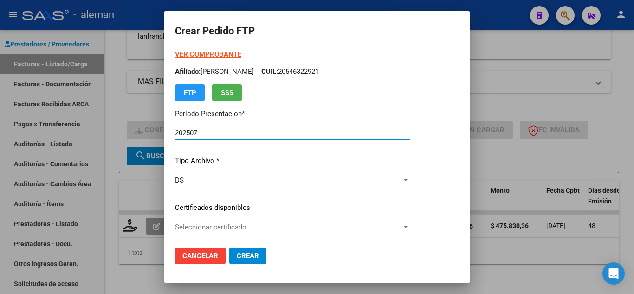
type input "ARG02000546322922025041520270415BUE450"
type input "[DATE]"
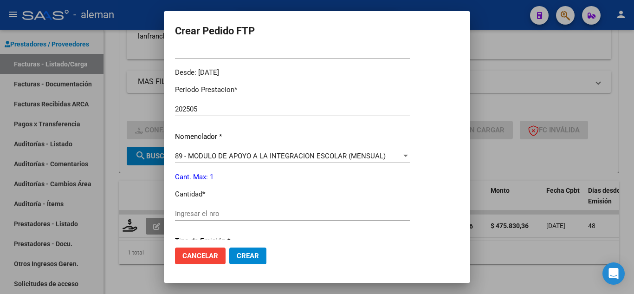
scroll to position [278, 0]
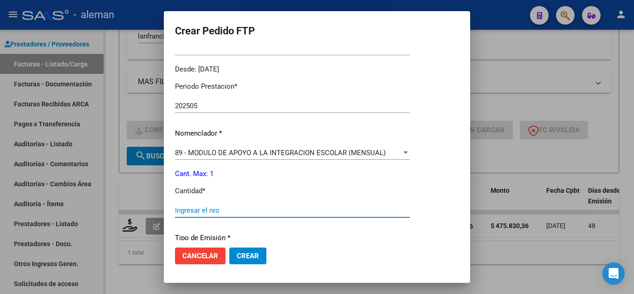
click at [232, 211] on input "Ingresar el nro" at bounding box center [292, 210] width 235 height 8
type input "1"
click at [244, 257] on span "Crear" at bounding box center [248, 256] width 22 height 8
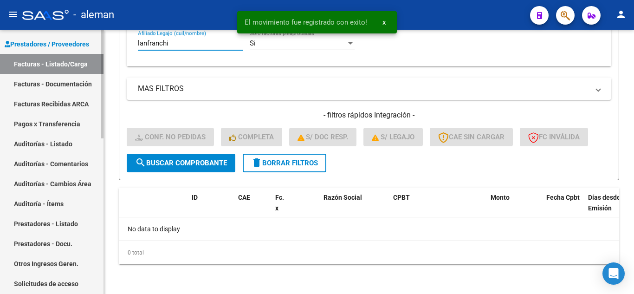
scroll to position [299, 0]
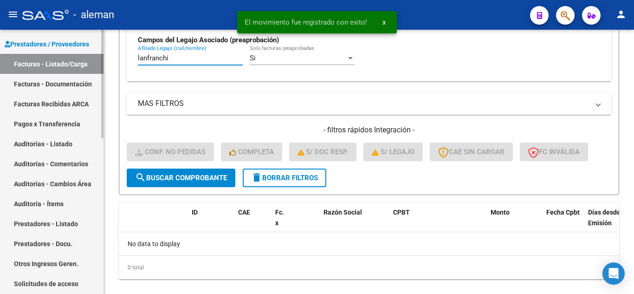
drag, startPoint x: 187, startPoint y: 44, endPoint x: 0, endPoint y: 37, distance: 187.2
click at [0, 37] on mat-sidenav-container "Firma Express Reportes Tablero de Control Ingresos Percibidos Análisis de todos…" at bounding box center [317, 162] width 634 height 264
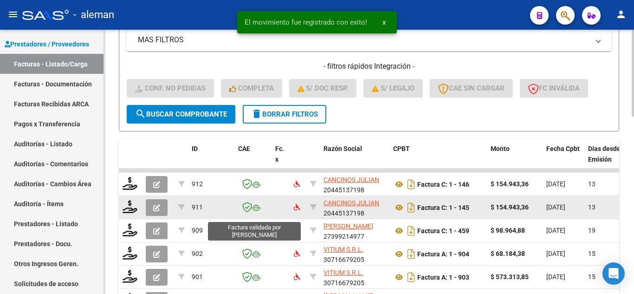
scroll to position [392, 0]
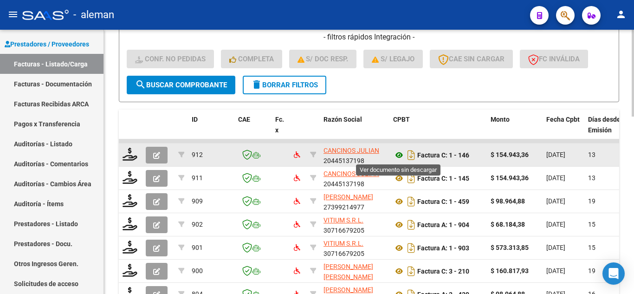
click at [400, 153] on icon at bounding box center [399, 154] width 12 height 11
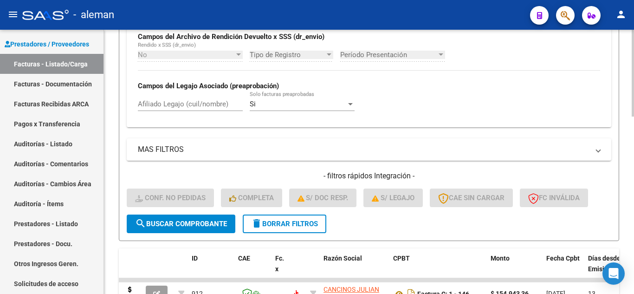
scroll to position [253, 0]
click at [179, 101] on input "Afiliado Legajo (cuil/nombre)" at bounding box center [190, 104] width 105 height 8
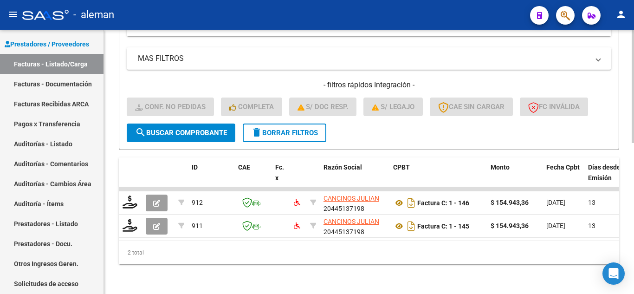
scroll to position [352, 0]
type input "[PERSON_NAME] a"
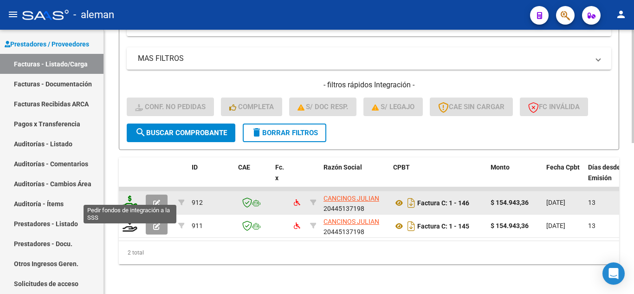
click at [131, 196] on icon at bounding box center [130, 201] width 15 height 13
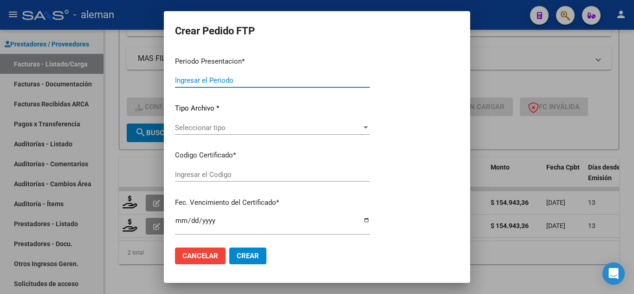
type input "202507"
type input "$ 154.943,36"
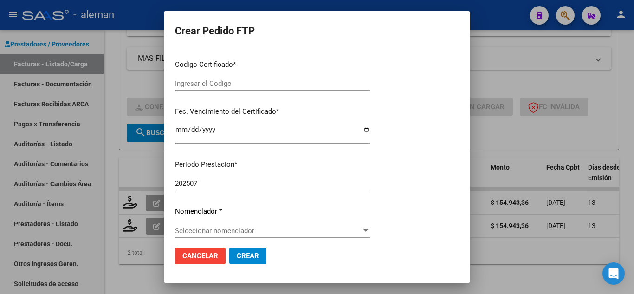
type input "ARG02000488604522022122720171227CBA536"
type input "[DATE]"
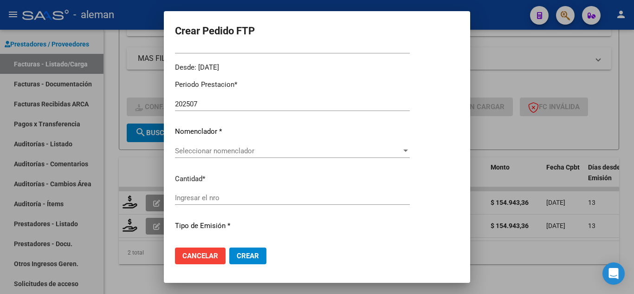
scroll to position [303, 0]
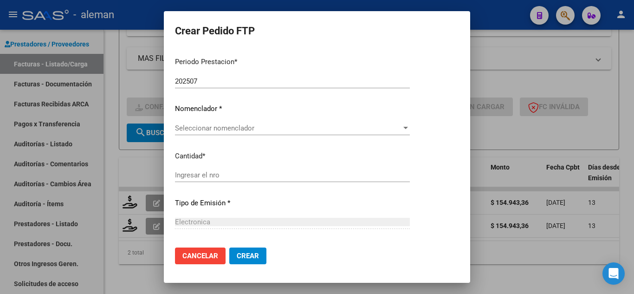
click at [302, 127] on span "Seleccionar nomenclador" at bounding box center [288, 128] width 226 height 8
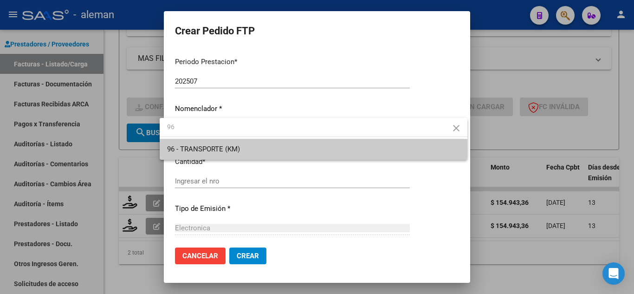
type input "96"
click at [314, 152] on span "96 - TRANSPORTE (KM)" at bounding box center [313, 149] width 293 height 21
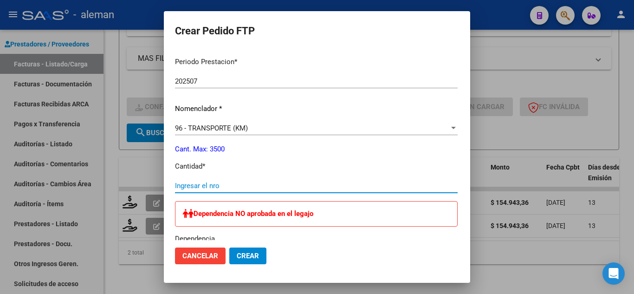
click at [197, 187] on input "Ingresar el nro" at bounding box center [316, 185] width 283 height 8
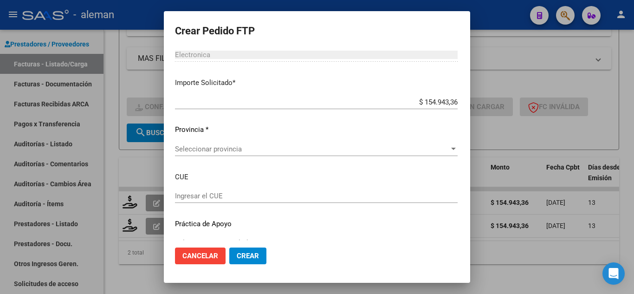
scroll to position [561, 0]
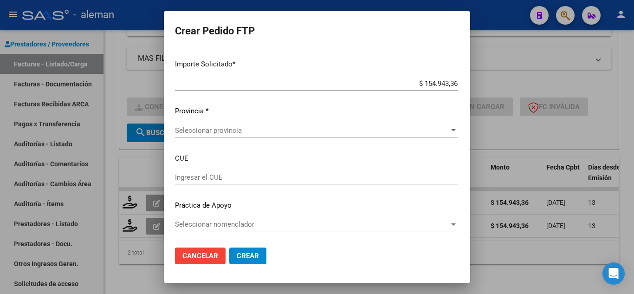
type input "264"
click at [203, 131] on span "Seleccionar provincia" at bounding box center [312, 130] width 274 height 8
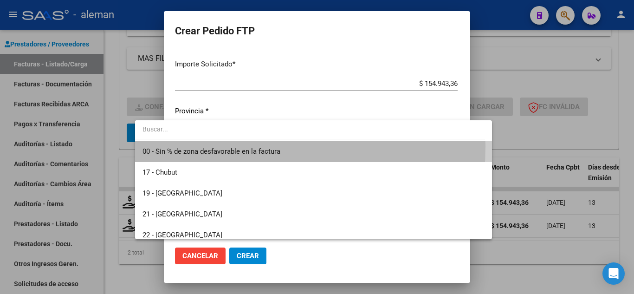
click at [208, 146] on span "00 - Sin % de zona desfavorable en la factura" at bounding box center [313, 151] width 342 height 21
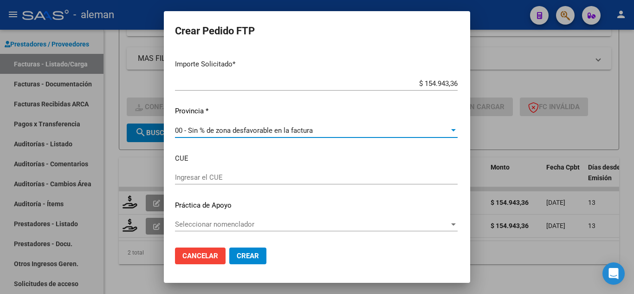
click at [237, 257] on span "Crear" at bounding box center [248, 256] width 22 height 8
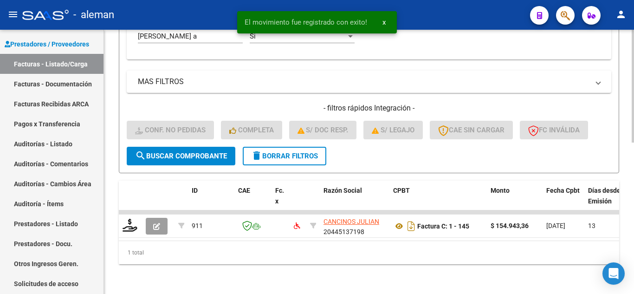
scroll to position [329, 0]
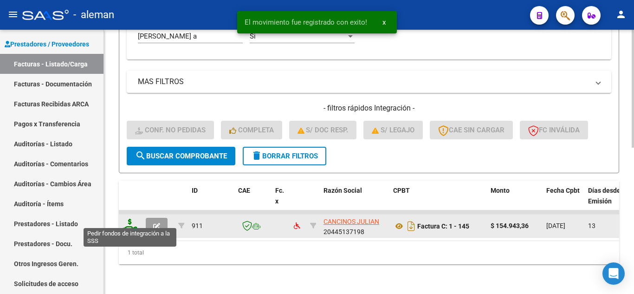
click at [131, 219] on icon at bounding box center [130, 225] width 15 height 13
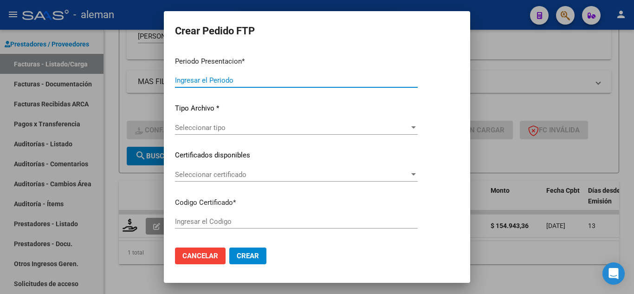
type input "202507"
type input "202506"
type input "$ 154.943,36"
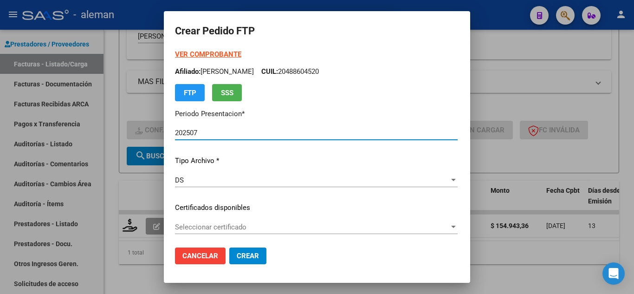
type input "ARG02000488604522022122720171227CBA536"
type input "[DATE]"
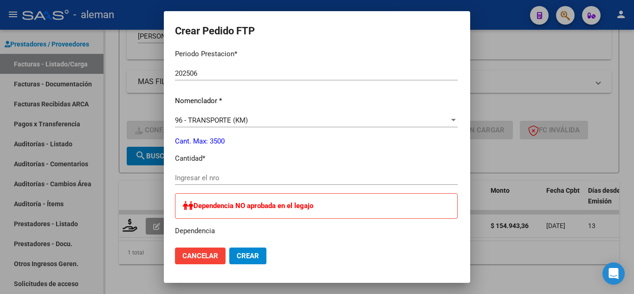
scroll to position [325, 0]
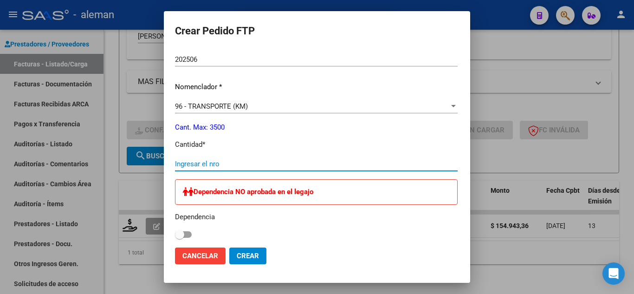
click at [182, 163] on input "Ingresar el nro" at bounding box center [316, 164] width 283 height 8
type input "264"
click at [237, 255] on span "Crear" at bounding box center [248, 256] width 22 height 8
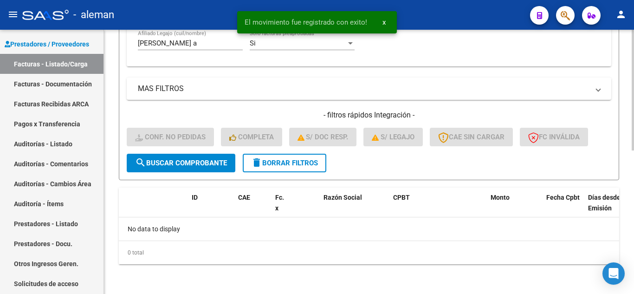
scroll to position [314, 0]
click at [188, 45] on input "[PERSON_NAME] a" at bounding box center [190, 43] width 105 height 8
type input "[PERSON_NAME]"
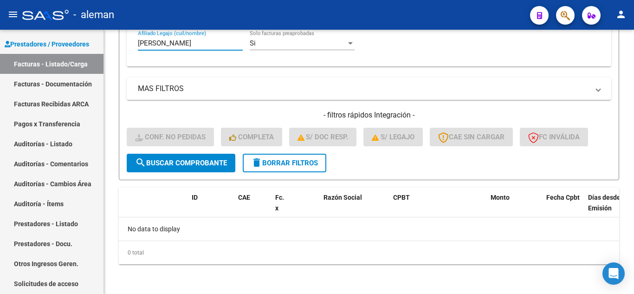
drag, startPoint x: 177, startPoint y: 43, endPoint x: 7, endPoint y: 16, distance: 171.4
click at [0, 25] on div "menu - aleman person Firma Express Reportes Tablero de Control Ingresos Percibi…" at bounding box center [317, 147] width 634 height 294
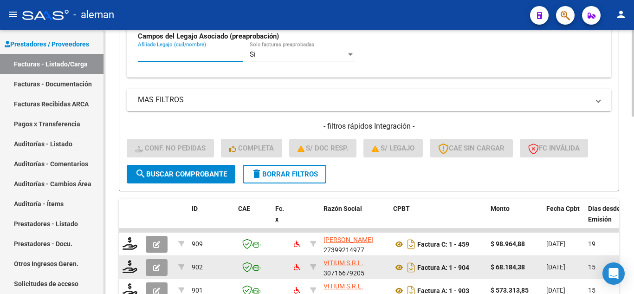
scroll to position [357, 0]
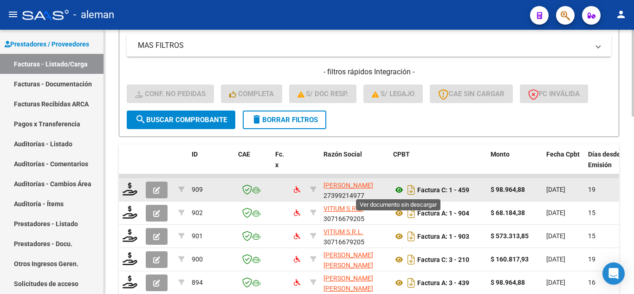
click at [401, 186] on icon at bounding box center [399, 189] width 12 height 11
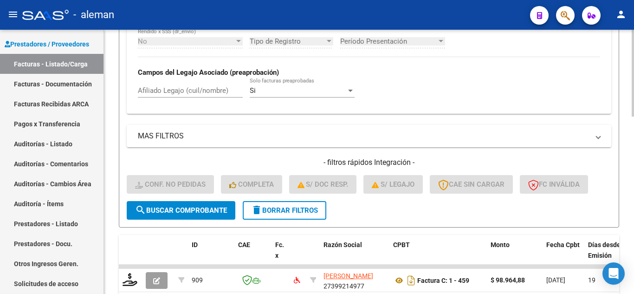
scroll to position [265, 0]
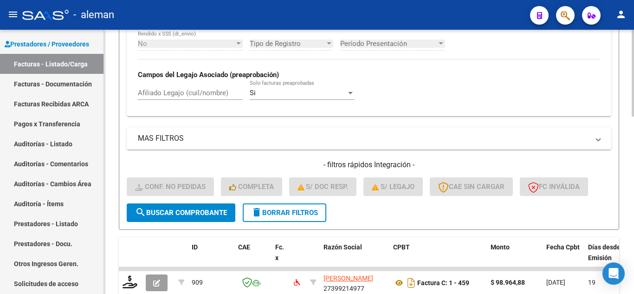
click at [167, 94] on input "Afiliado Legajo (cuil/nombre)" at bounding box center [190, 93] width 105 height 8
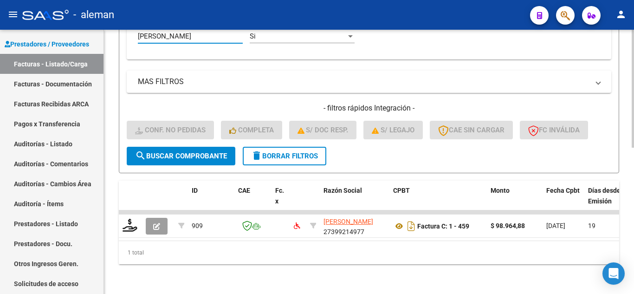
scroll to position [329, 0]
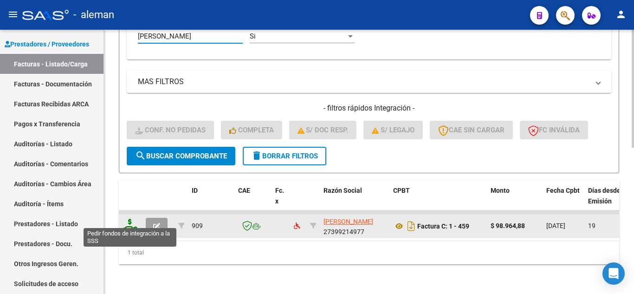
type input "[PERSON_NAME]"
click at [129, 222] on icon at bounding box center [130, 225] width 15 height 13
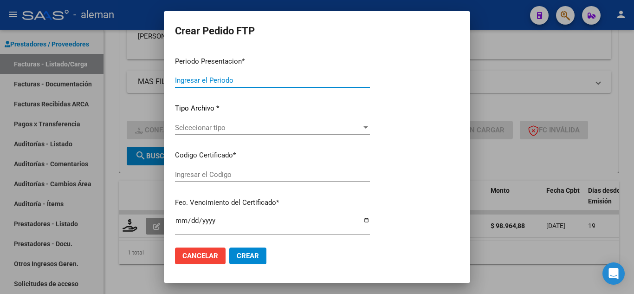
type input "202507"
type input "$ 98.964,88"
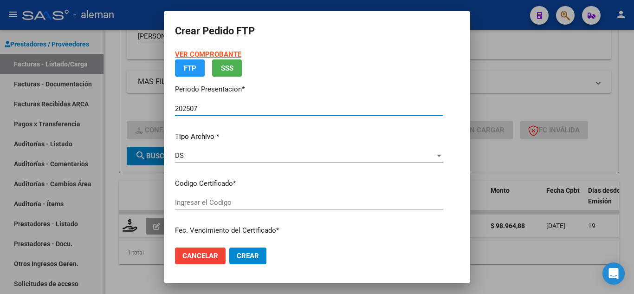
type input "ARG02561834282023042420260424BS317"
type input "[DATE]"
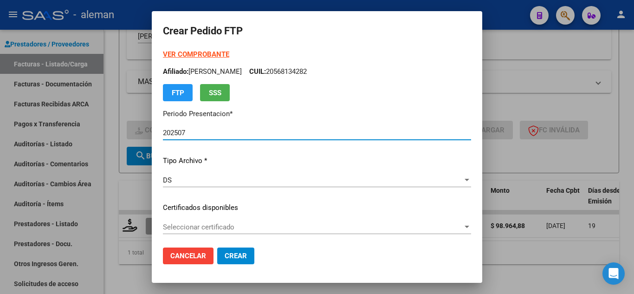
click at [182, 259] on span "Cancelar" at bounding box center [188, 256] width 36 height 8
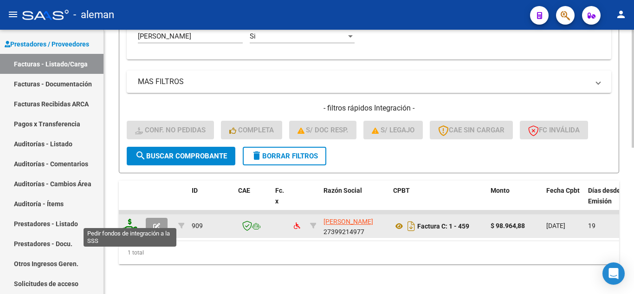
click at [127, 221] on icon at bounding box center [130, 225] width 15 height 13
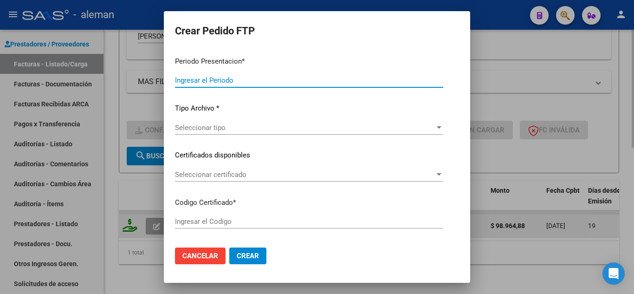
type input "202507"
type input "$ 98.964,88"
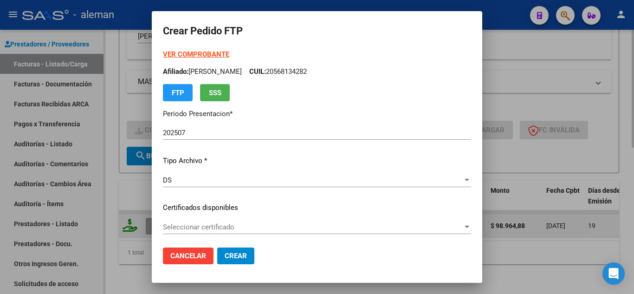
type input "ARG02561834282023042420260424BS317"
type input "[DATE]"
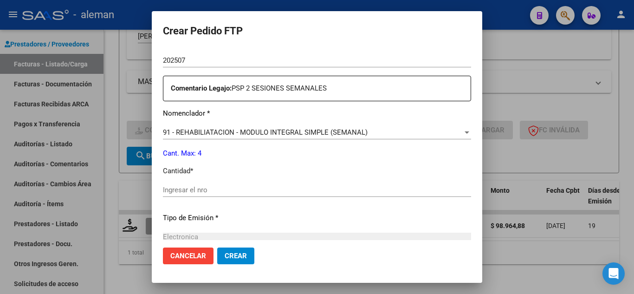
scroll to position [325, 0]
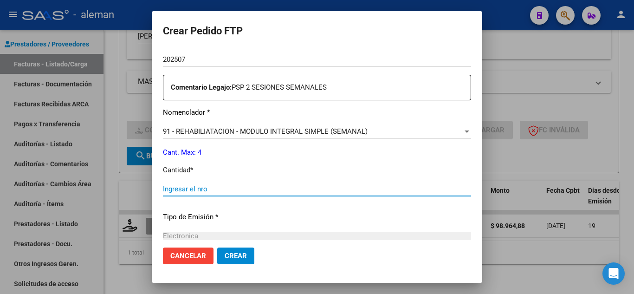
click at [169, 189] on input "Ingresar el nro" at bounding box center [317, 189] width 308 height 8
type input "2"
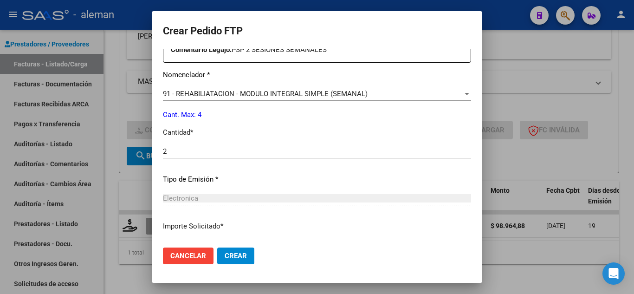
scroll to position [431, 0]
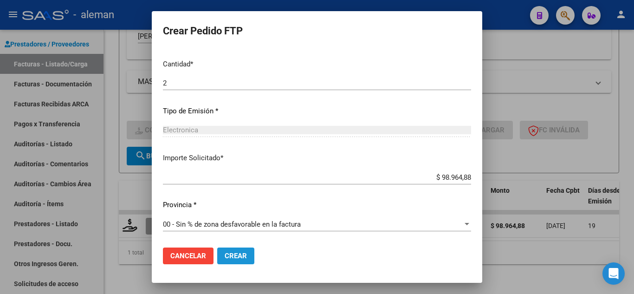
click at [225, 251] on button "Crear" at bounding box center [235, 255] width 37 height 17
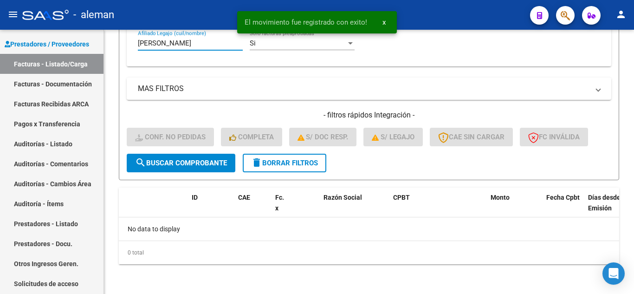
scroll to position [161, 0]
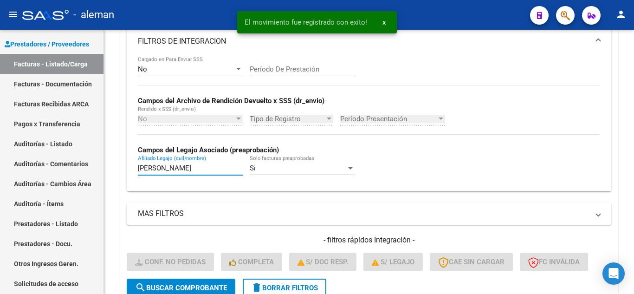
drag, startPoint x: 176, startPoint y: 44, endPoint x: 0, endPoint y: 16, distance: 178.1
click at [0, 19] on div "menu - aleman person Firma Express Reportes Tablero de Control Ingresos Percibi…" at bounding box center [317, 147] width 634 height 294
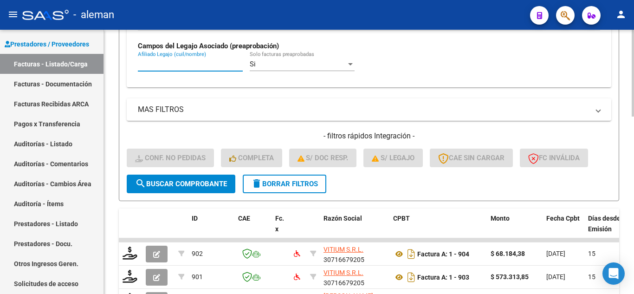
scroll to position [301, 0]
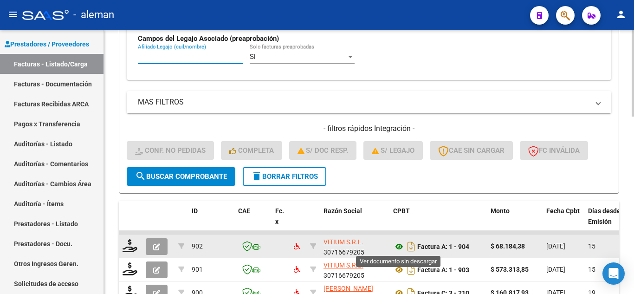
click at [401, 246] on icon at bounding box center [399, 246] width 12 height 11
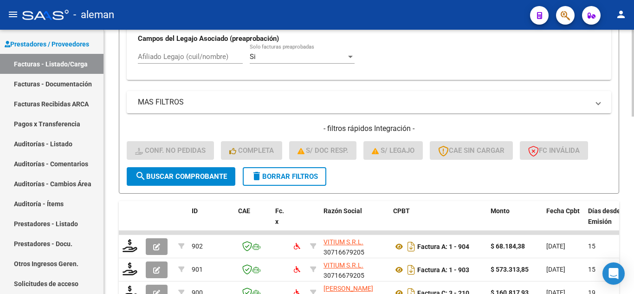
click at [163, 54] on input "Afiliado Legajo (cuil/nombre)" at bounding box center [190, 56] width 105 height 8
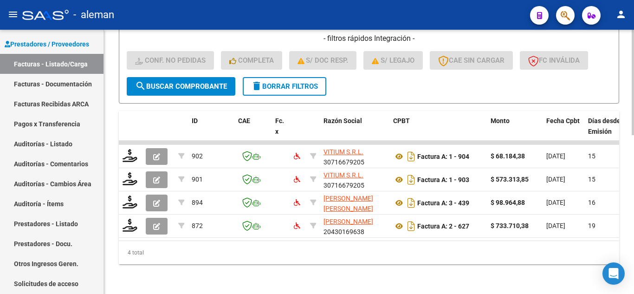
scroll to position [398, 0]
type input "[PERSON_NAME]"
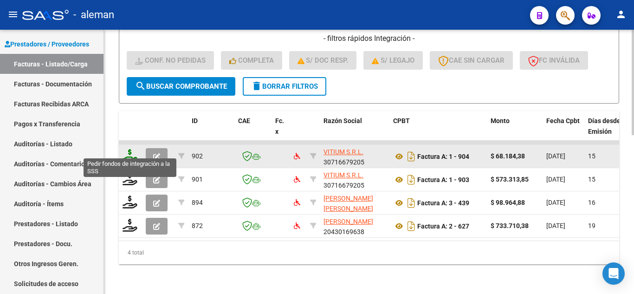
click at [129, 149] on icon at bounding box center [130, 155] width 15 height 13
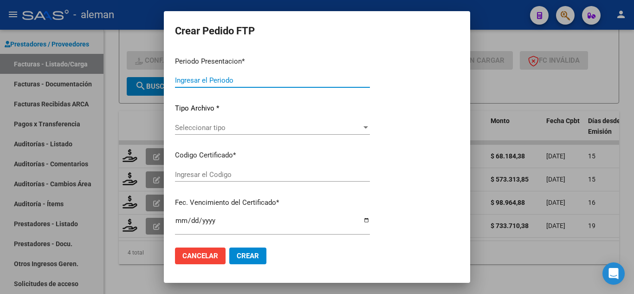
type input "202507"
type input "$ 68.184,38"
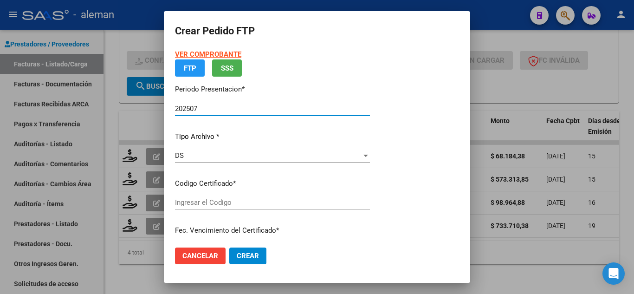
type input "ARG02000558728752018120320231203BS319"
type input "[DATE]"
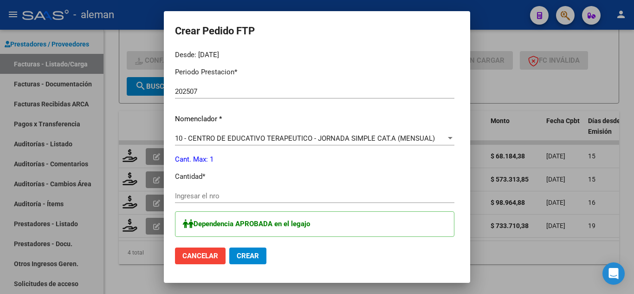
scroll to position [325, 0]
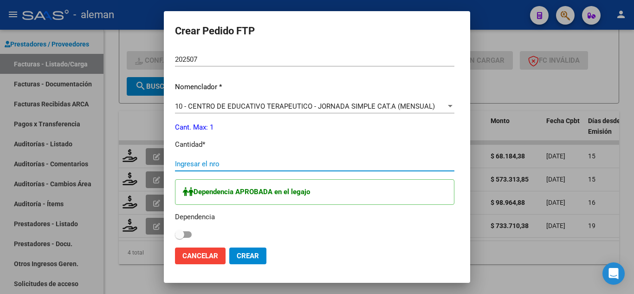
click at [175, 165] on input "Ingresar el nro" at bounding box center [314, 164] width 279 height 8
type input "1"
click at [175, 236] on span at bounding box center [183, 234] width 17 height 6
click at [179, 238] on input "checkbox" at bounding box center [179, 238] width 0 height 0
checkbox input "true"
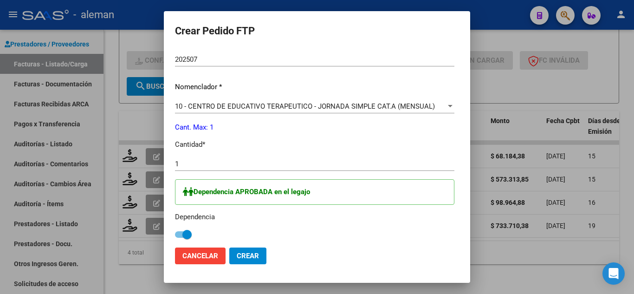
click at [237, 253] on span "Crear" at bounding box center [248, 256] width 22 height 8
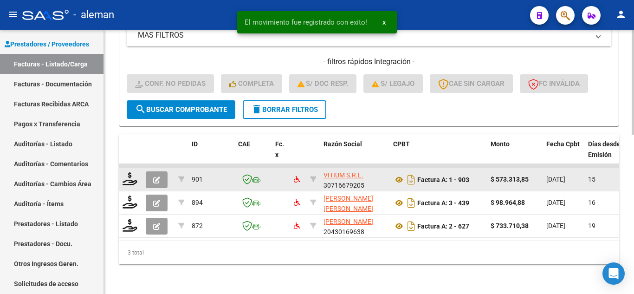
scroll to position [375, 0]
click at [133, 172] on icon at bounding box center [130, 178] width 15 height 13
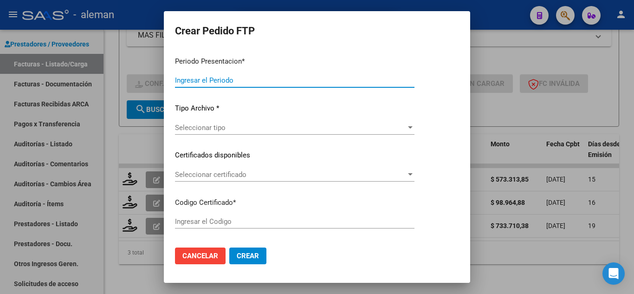
type input "202507"
type input "$ 573.313,85"
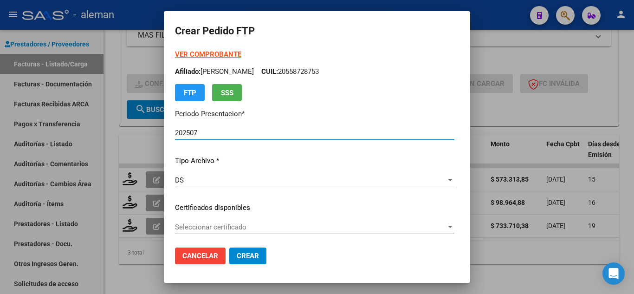
type input "ARG02000558728752018120320231203BS319"
type input "[DATE]"
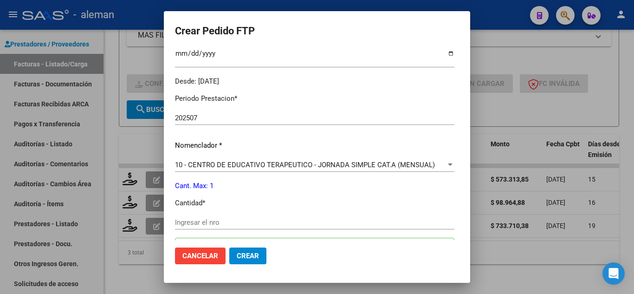
scroll to position [325, 0]
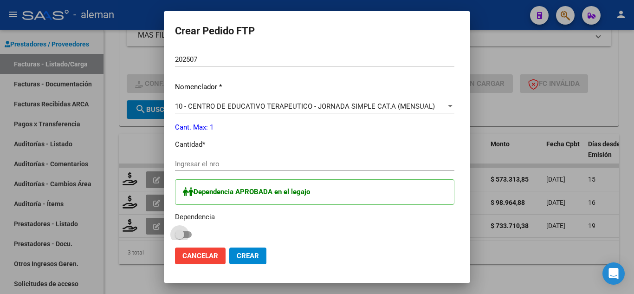
click at [175, 233] on span at bounding box center [183, 234] width 17 height 6
click at [179, 238] on input "checkbox" at bounding box center [179, 238] width 0 height 0
checkbox input "true"
click at [237, 253] on span "Crear" at bounding box center [248, 256] width 22 height 8
click at [237, 256] on span "Crear" at bounding box center [248, 256] width 22 height 8
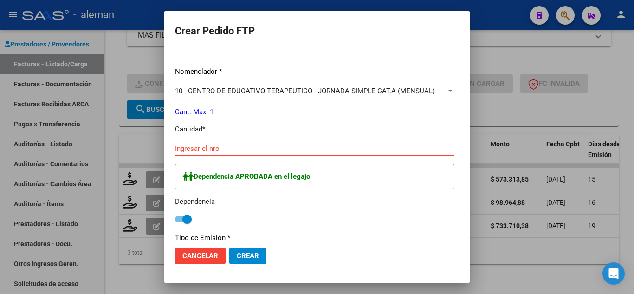
scroll to position [328, 0]
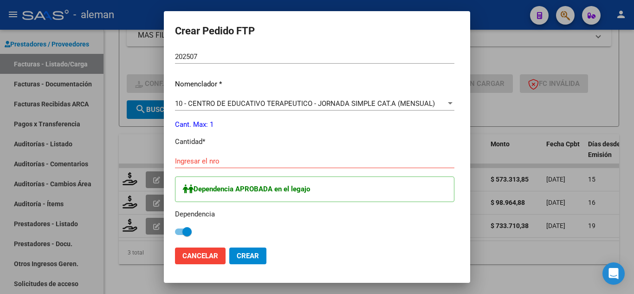
click at [207, 159] on input "Ingresar el nro" at bounding box center [314, 161] width 279 height 8
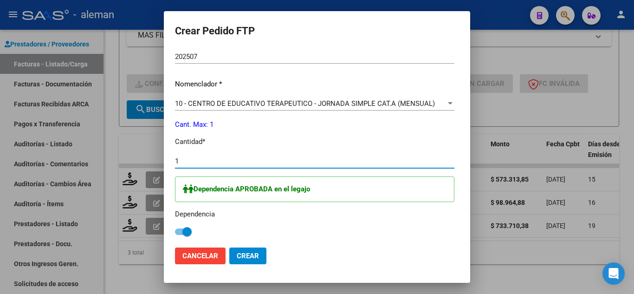
type input "1"
click at [237, 260] on span "Crear" at bounding box center [248, 256] width 22 height 8
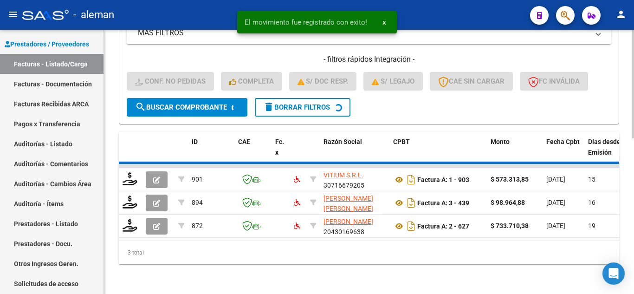
scroll to position [352, 0]
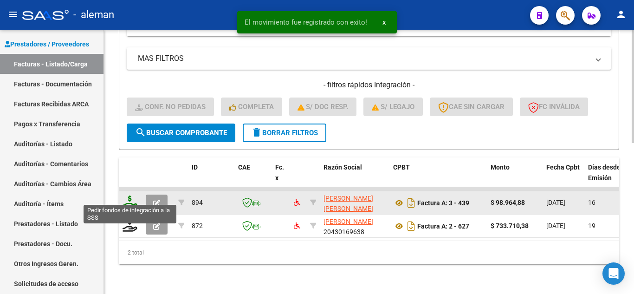
click at [134, 198] on icon at bounding box center [130, 201] width 15 height 13
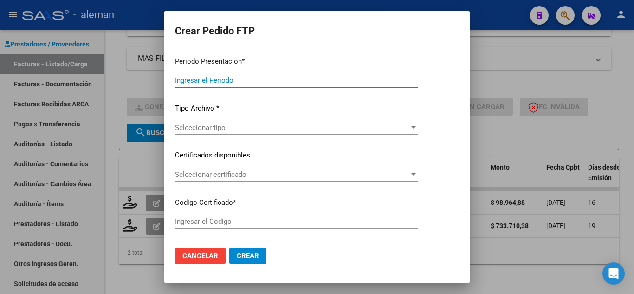
type input "202507"
type input "$ 98.964,88"
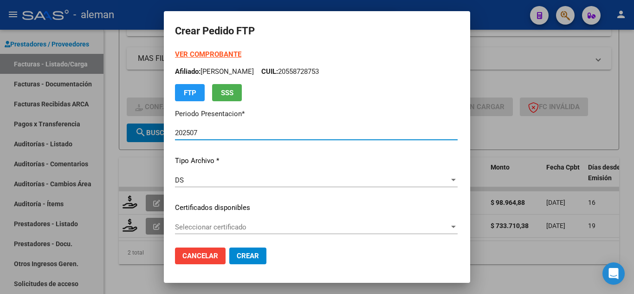
type input "ARG02000558728752018120320231203BS319"
type input "[DATE]"
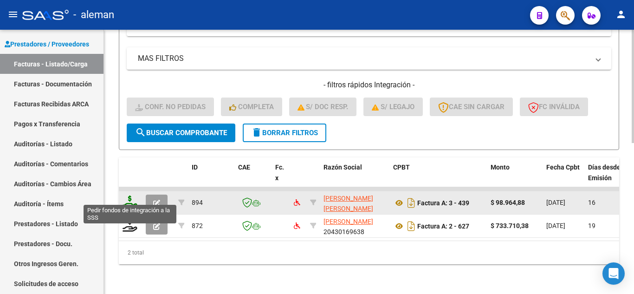
click at [124, 198] on icon at bounding box center [130, 201] width 15 height 13
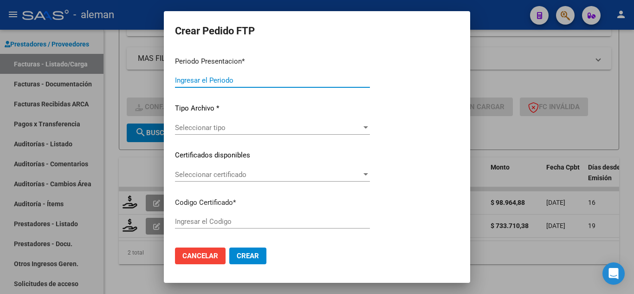
type input "202507"
type input "$ 98.964,88"
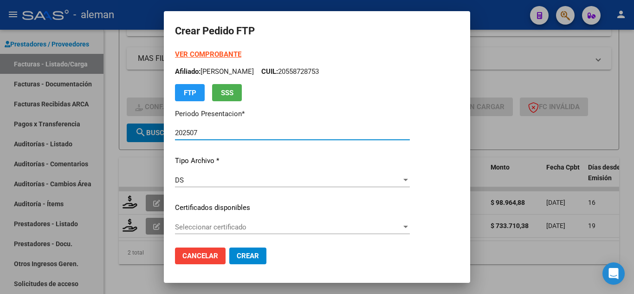
type input "ARG02000558728752018120320231203BS319"
type input "[DATE]"
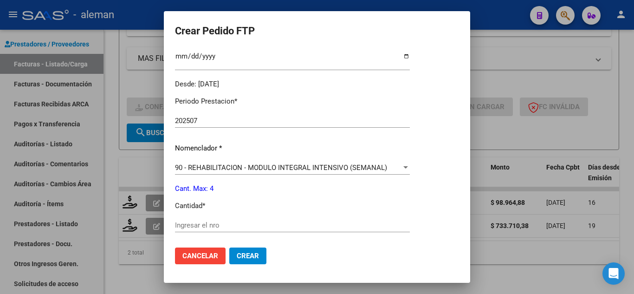
scroll to position [325, 0]
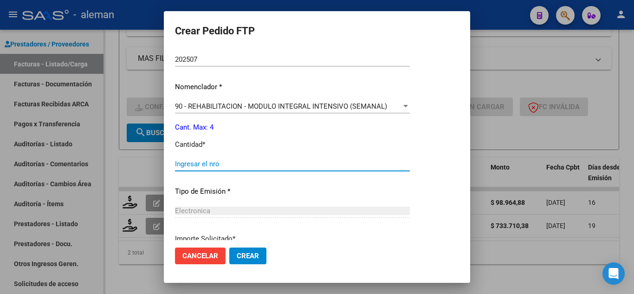
click at [214, 162] on input "Ingresar el nro" at bounding box center [292, 164] width 235 height 8
type input "2"
click at [251, 258] on span "Crear" at bounding box center [248, 256] width 22 height 8
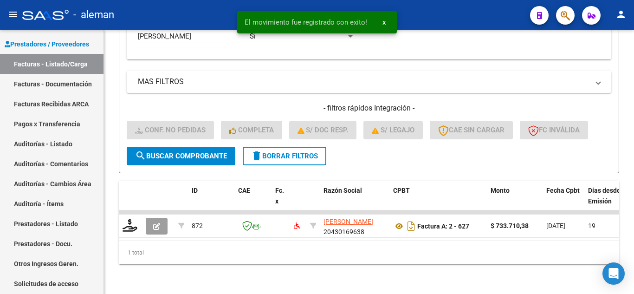
scroll to position [329, 0]
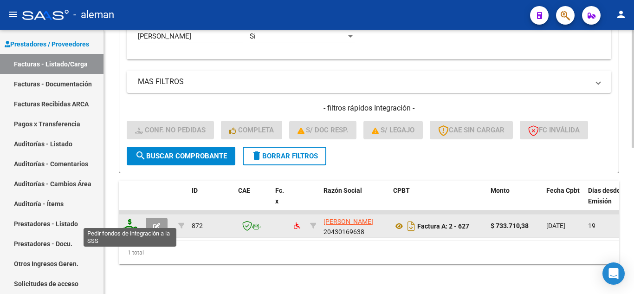
click at [132, 219] on icon at bounding box center [130, 225] width 15 height 13
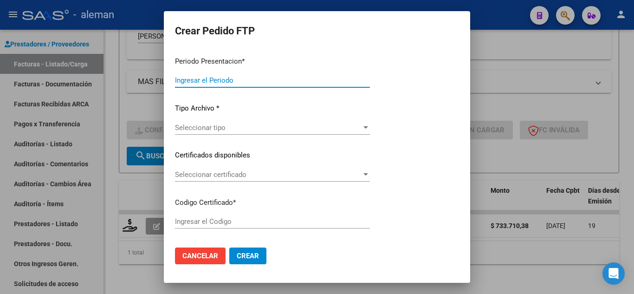
type input "202507"
type input "$ 733.710,38"
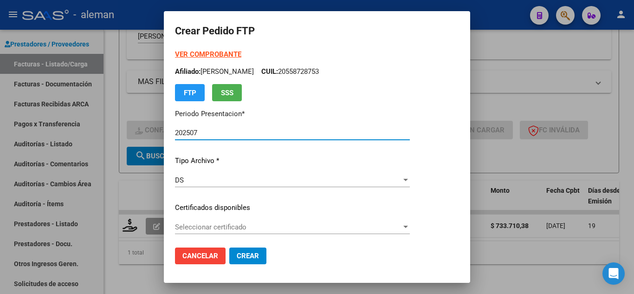
type input "ARG02000558728752018120320231203BS319"
type input "[DATE]"
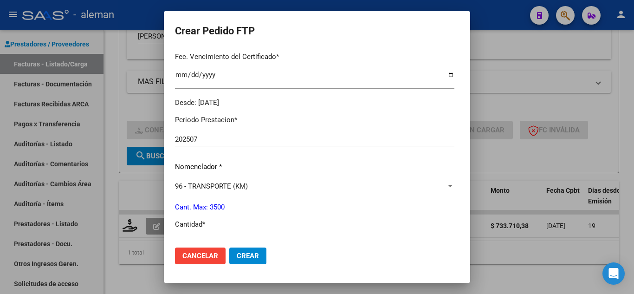
scroll to position [278, 0]
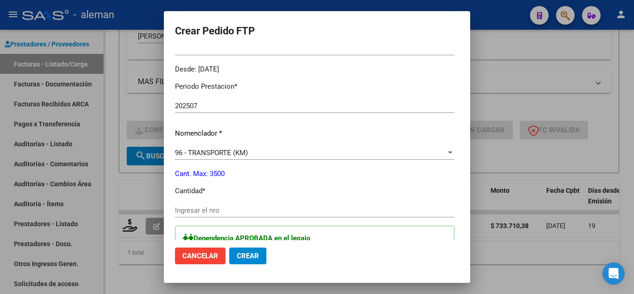
click at [209, 209] on input "Ingresar el nro" at bounding box center [314, 210] width 279 height 8
type input "912"
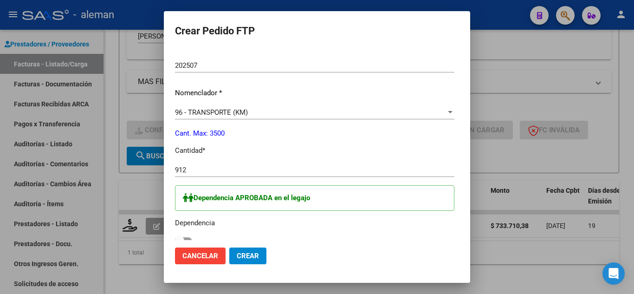
scroll to position [371, 0]
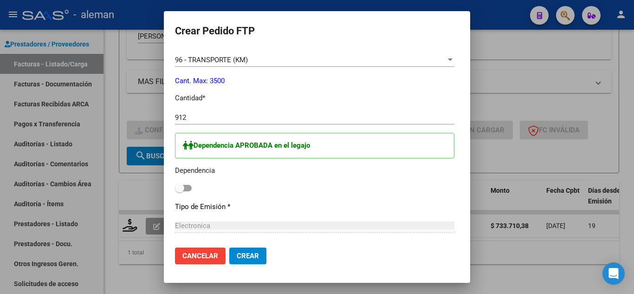
click at [175, 190] on span at bounding box center [183, 188] width 17 height 6
click at [179, 191] on input "checkbox" at bounding box center [179, 191] width 0 height 0
checkbox input "true"
click at [229, 250] on button "Crear" at bounding box center [247, 255] width 37 height 17
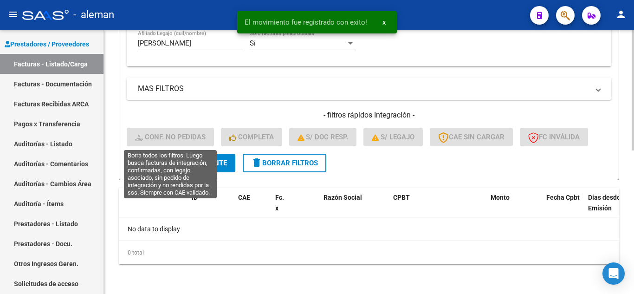
scroll to position [314, 0]
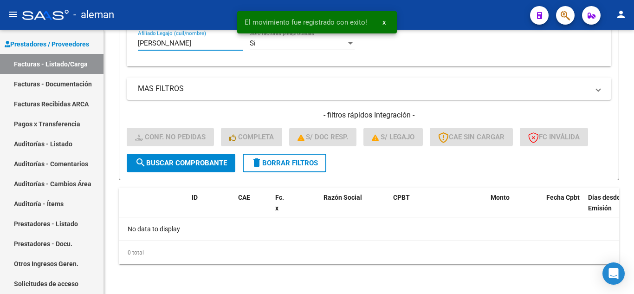
drag, startPoint x: 186, startPoint y: 42, endPoint x: 17, endPoint y: 21, distance: 170.3
click at [0, 26] on div "menu - aleman person Firma Express Reportes Tablero de Control Ingresos Percibi…" at bounding box center [317, 147] width 634 height 294
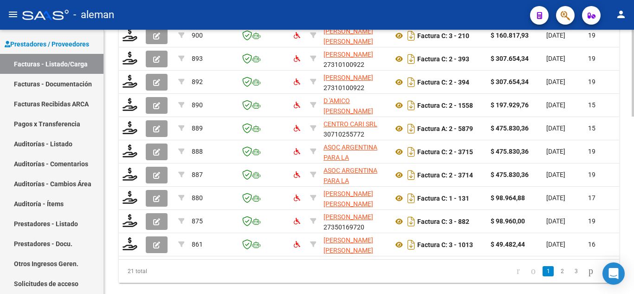
scroll to position [537, 0]
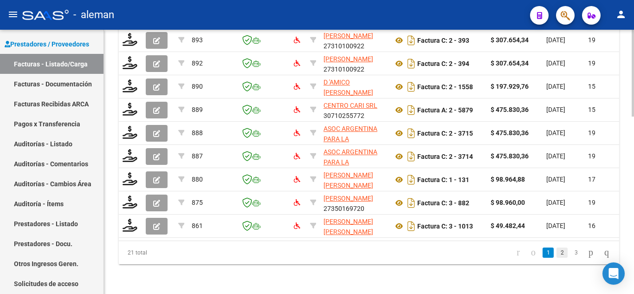
click at [556, 253] on link "2" at bounding box center [561, 252] width 11 height 10
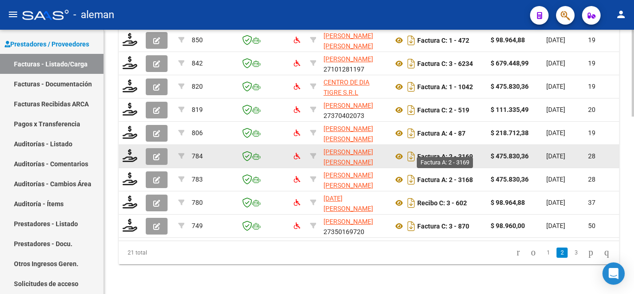
scroll to position [491, 0]
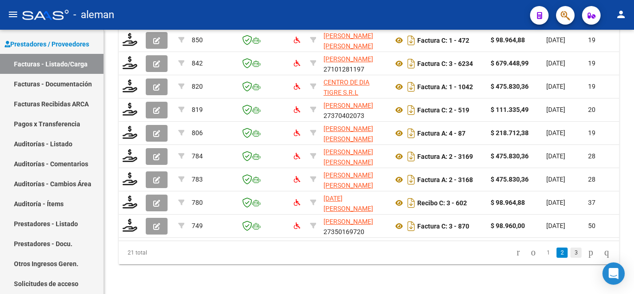
click at [570, 253] on link "3" at bounding box center [575, 252] width 11 height 10
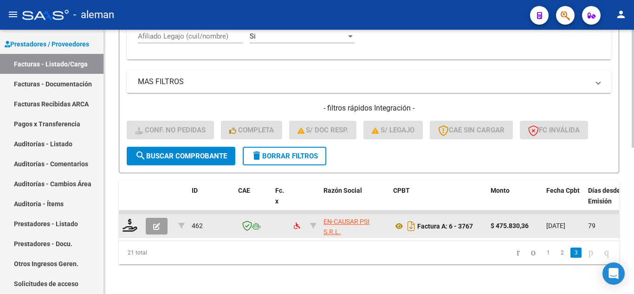
scroll to position [329, 0]
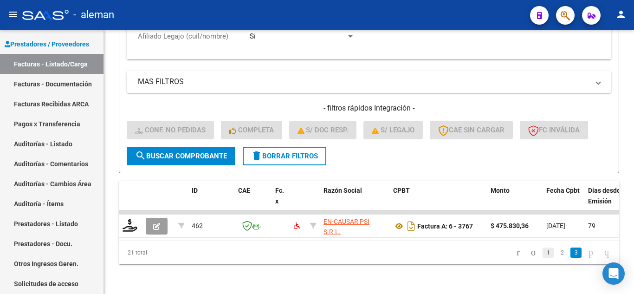
click at [542, 254] on link "1" at bounding box center [547, 252] width 11 height 10
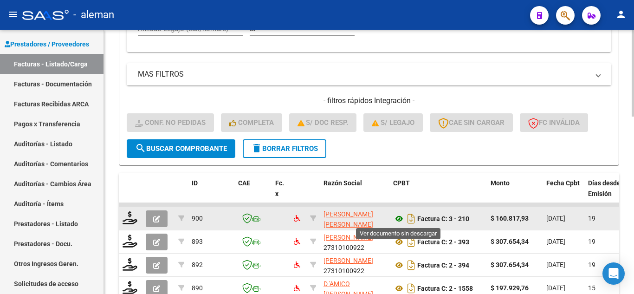
click at [401, 219] on icon at bounding box center [399, 218] width 12 height 11
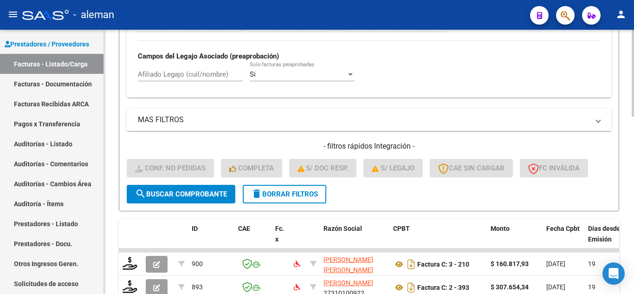
scroll to position [236, 0]
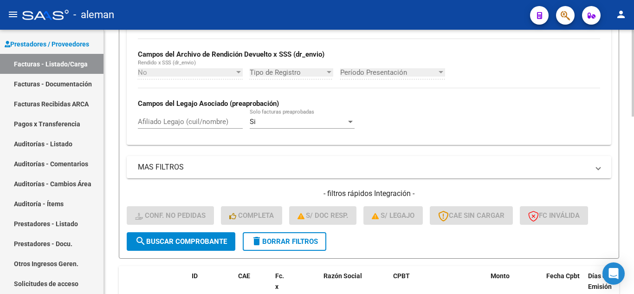
click at [155, 121] on input "Afiliado Legajo (cuil/nombre)" at bounding box center [190, 121] width 105 height 8
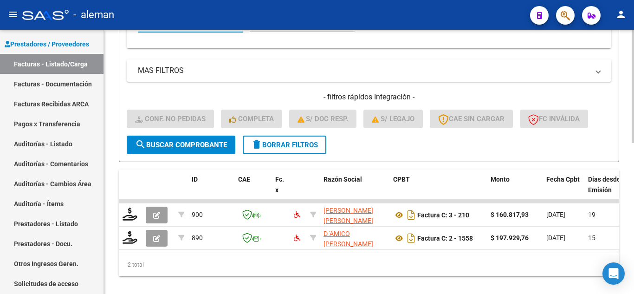
scroll to position [352, 0]
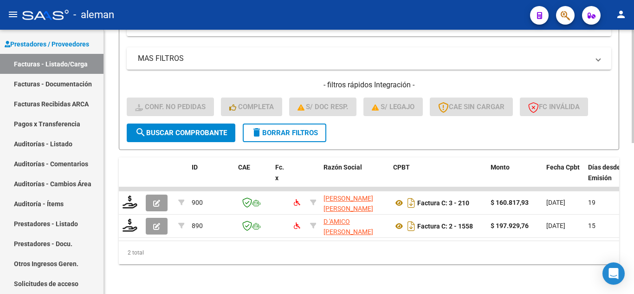
type input "[PERSON_NAME]"
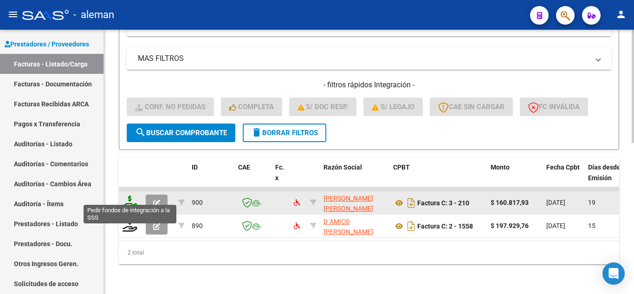
click at [126, 198] on icon at bounding box center [130, 201] width 15 height 13
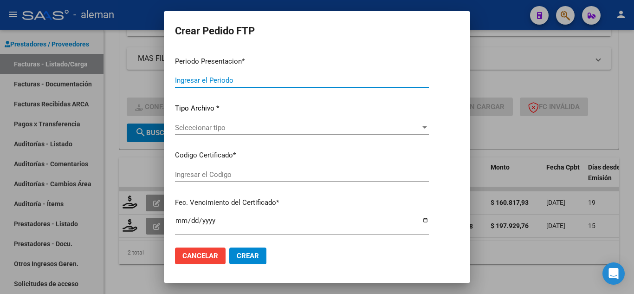
type input "202507"
type input "$ 160.817,93"
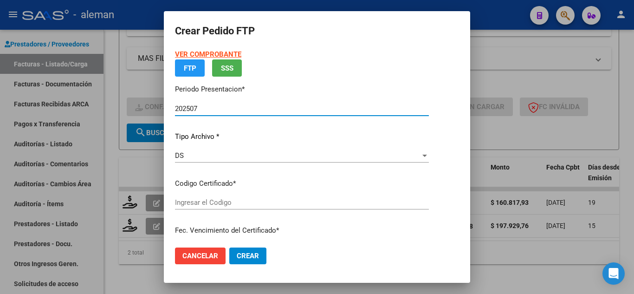
type input "ARG02000583801092022061620250616CBA536"
type input "[DATE]"
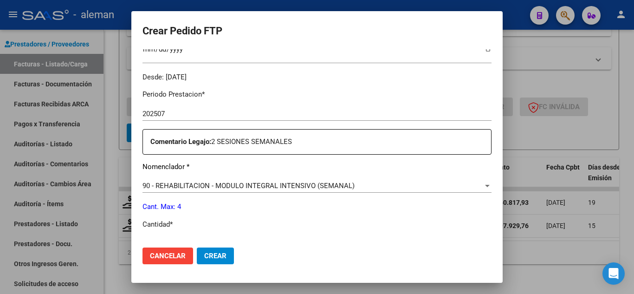
scroll to position [325, 0]
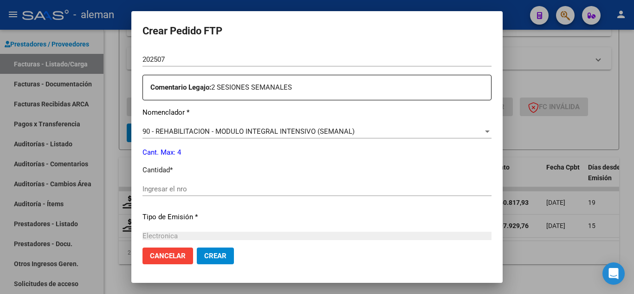
click at [212, 195] on div "Ingresar el nro" at bounding box center [316, 189] width 349 height 14
type input "1"
type input "2"
click at [232, 252] on button "Crear" at bounding box center [215, 255] width 37 height 17
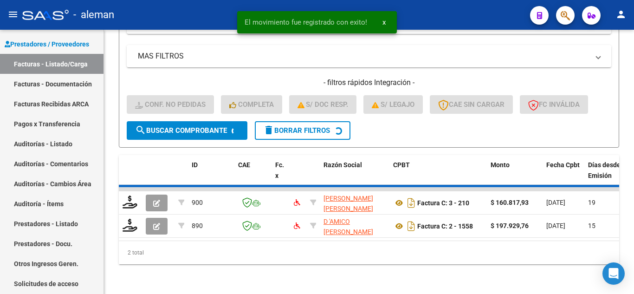
scroll to position [329, 0]
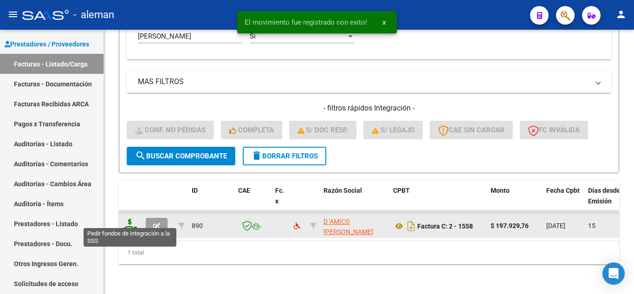
click at [131, 220] on icon at bounding box center [130, 225] width 15 height 13
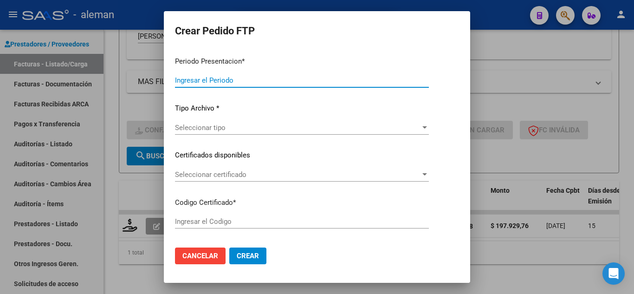
type input "202507"
type input "$ 197.929,76"
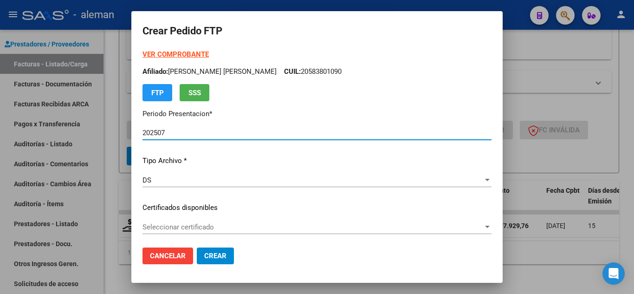
type input "ARG02000583801092022061620250616CBA536"
type input "[DATE]"
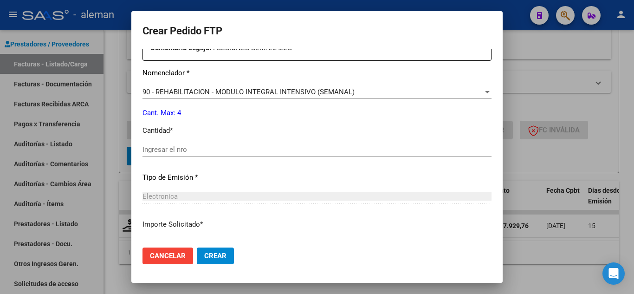
scroll to position [371, 0]
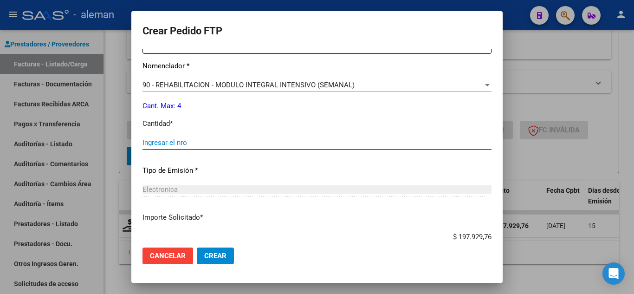
click at [180, 144] on input "Ingresar el nro" at bounding box center [316, 142] width 349 height 8
type input "4"
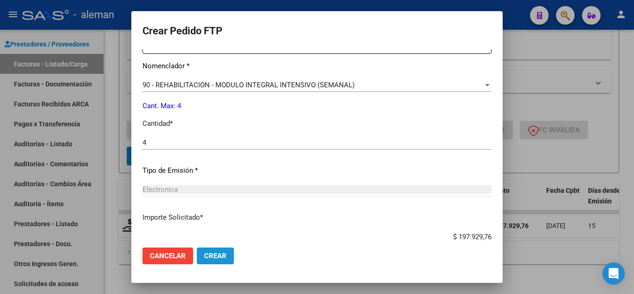
click at [227, 256] on button "Crear" at bounding box center [215, 255] width 37 height 17
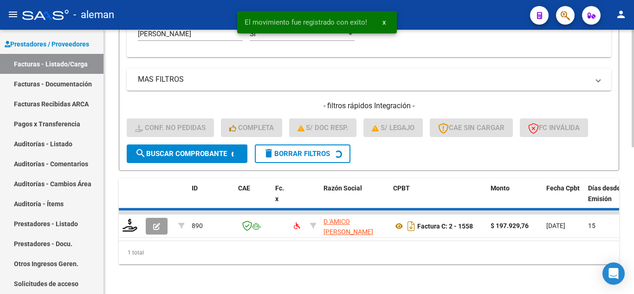
scroll to position [314, 0]
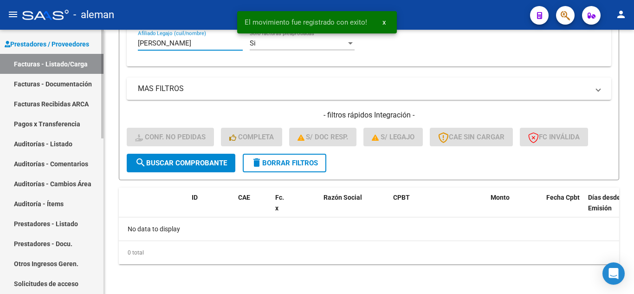
drag, startPoint x: 159, startPoint y: 43, endPoint x: 0, endPoint y: 40, distance: 159.2
click at [0, 40] on mat-sidenav-container "Firma Express Reportes Tablero de Control Ingresos Percibidos Análisis de todos…" at bounding box center [317, 162] width 634 height 264
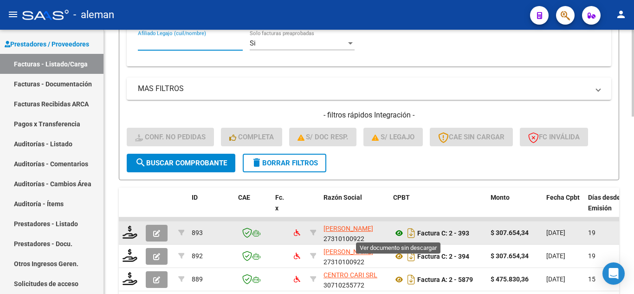
click at [395, 232] on icon at bounding box center [399, 232] width 12 height 11
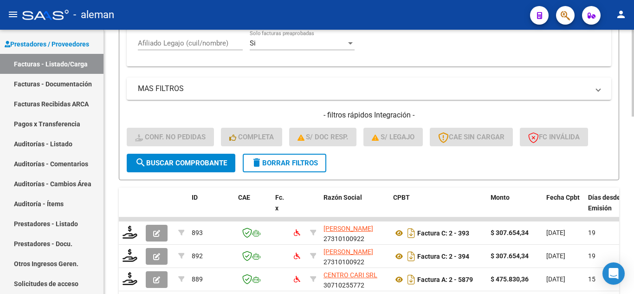
click at [148, 42] on input "Afiliado Legajo (cuil/nombre)" at bounding box center [190, 43] width 105 height 8
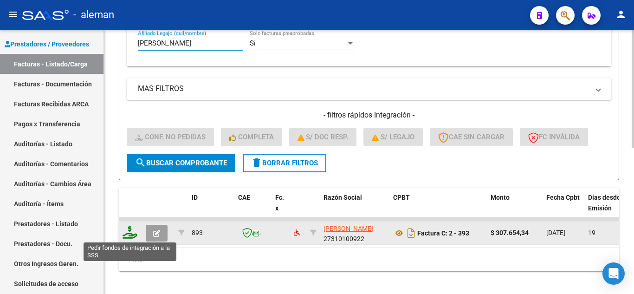
type input "[PERSON_NAME]"
click at [129, 235] on icon at bounding box center [130, 232] width 15 height 13
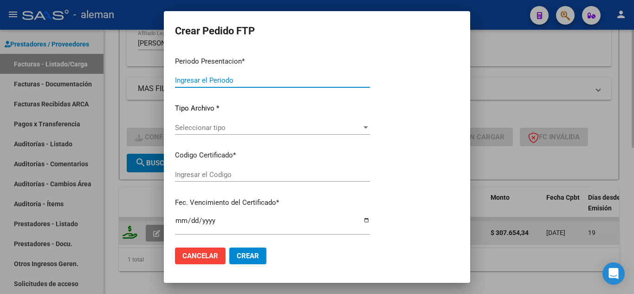
type input "202507"
type input "$ 307.654,34"
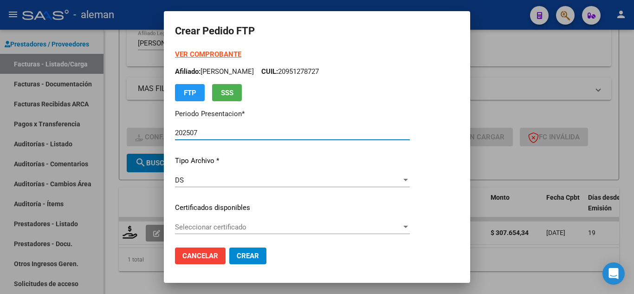
type input "USA02000951278722018091820230918CBA536"
type input "[DATE]"
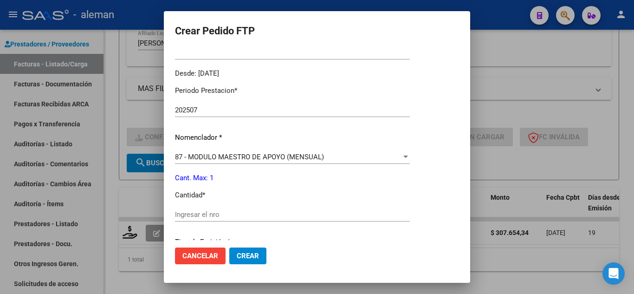
scroll to position [325, 0]
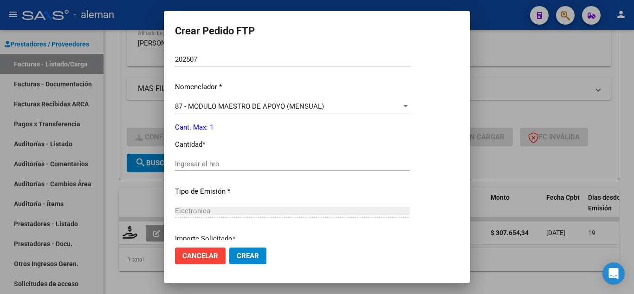
click at [319, 167] on input "Ingresar el nro" at bounding box center [292, 164] width 235 height 8
type input "1"
click at [253, 257] on span "Crear" at bounding box center [248, 256] width 22 height 8
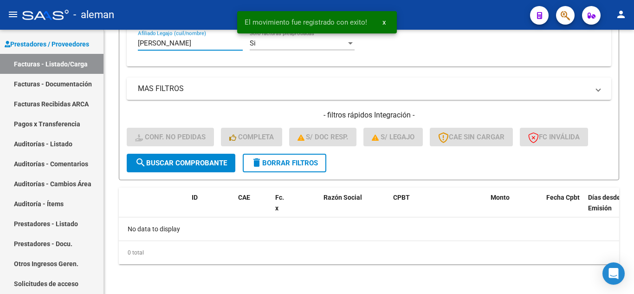
drag, startPoint x: 172, startPoint y: 43, endPoint x: 0, endPoint y: 19, distance: 173.3
click at [0, 20] on div "menu - aleman person Firma Express Reportes Tablero de Control Ingresos Percibi…" at bounding box center [317, 147] width 634 height 294
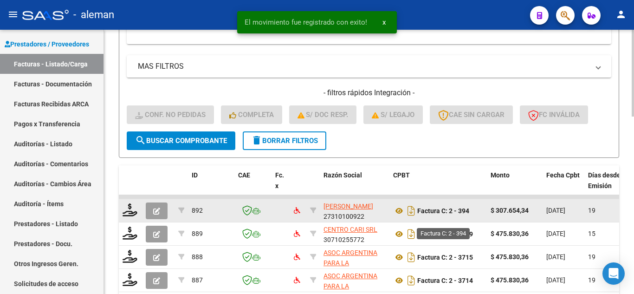
scroll to position [337, 0]
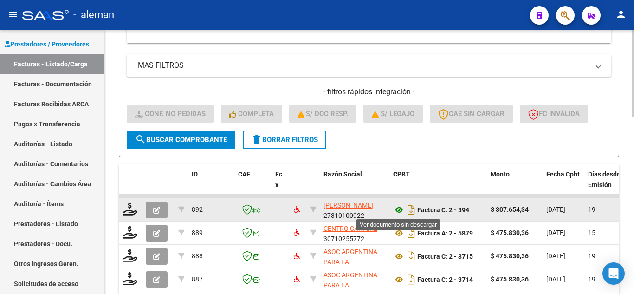
click at [400, 210] on icon at bounding box center [399, 209] width 12 height 11
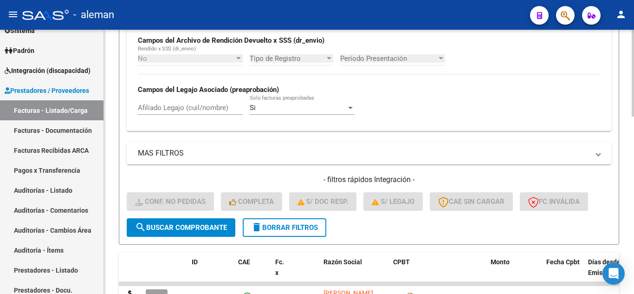
scroll to position [245, 0]
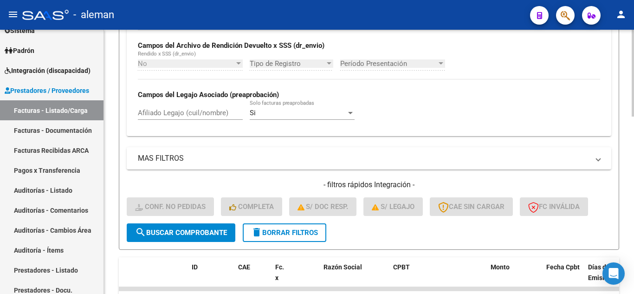
click at [178, 109] on input "Afiliado Legajo (cuil/nombre)" at bounding box center [190, 113] width 105 height 8
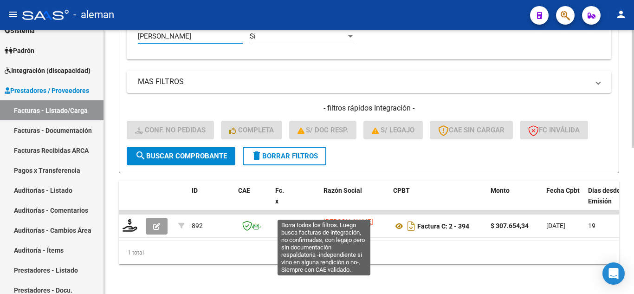
scroll to position [329, 0]
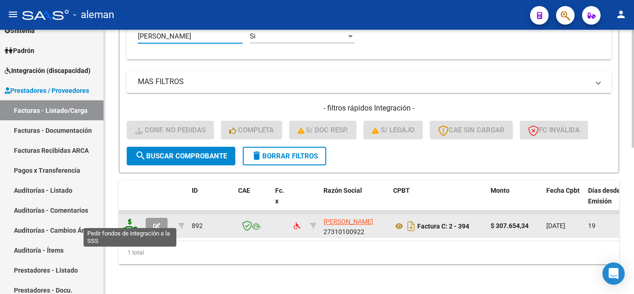
type input "[PERSON_NAME]"
click at [129, 220] on icon at bounding box center [130, 225] width 15 height 13
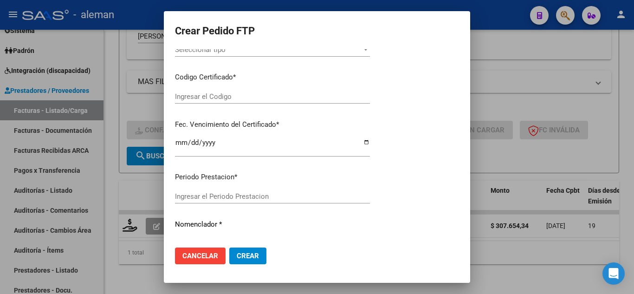
scroll to position [0, 0]
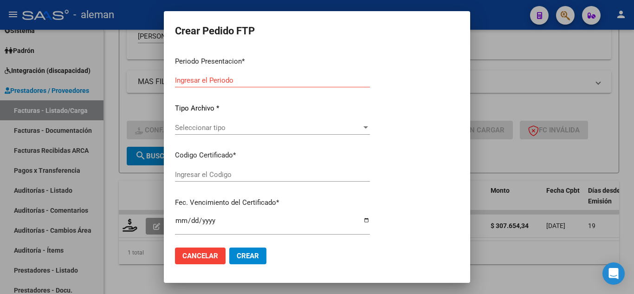
type input "202507"
type input "$ 307.654,34"
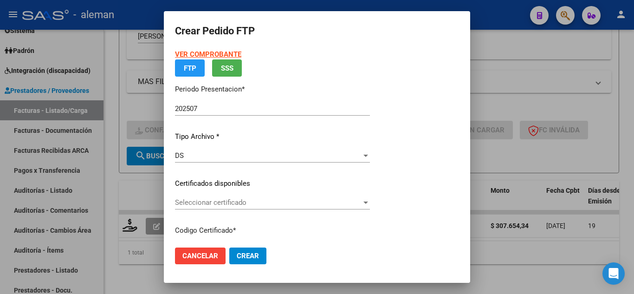
type input "ARG02000493192612022060720270607CBA536"
type input "[DATE]"
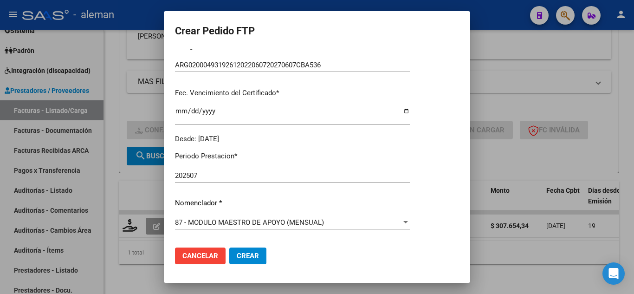
scroll to position [278, 0]
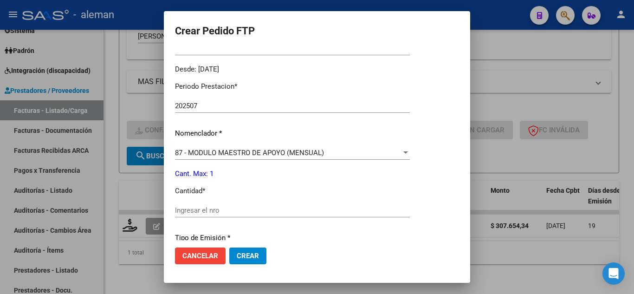
click at [230, 207] on input "Ingresar el nro" at bounding box center [292, 210] width 235 height 8
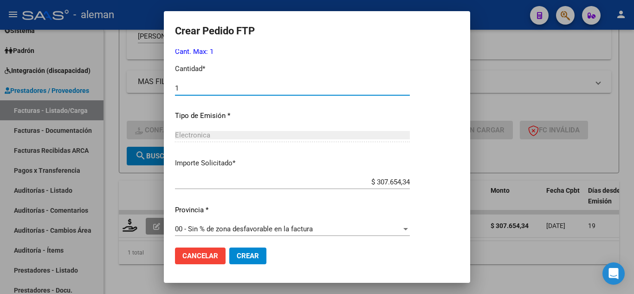
scroll to position [405, 0]
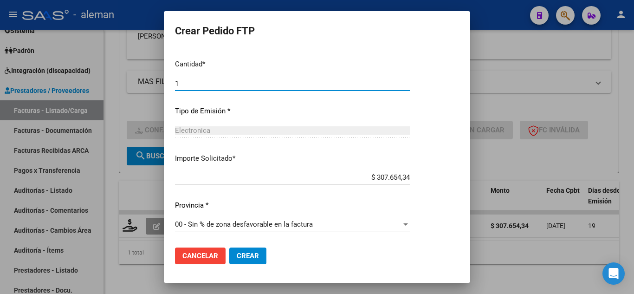
type input "1"
click at [258, 252] on span "Crear" at bounding box center [248, 256] width 22 height 8
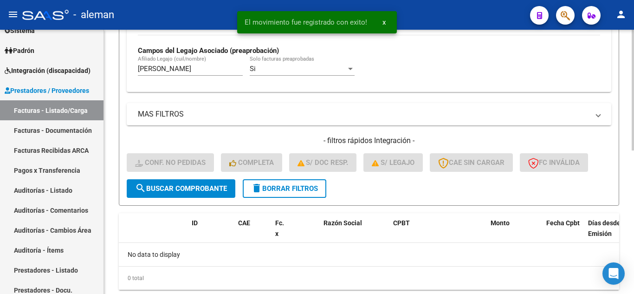
scroll to position [268, 0]
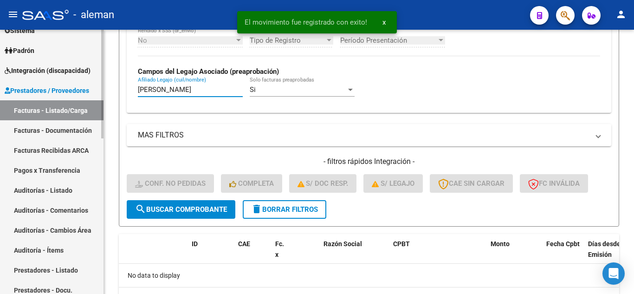
drag, startPoint x: 177, startPoint y: 89, endPoint x: 15, endPoint y: 61, distance: 164.3
click at [25, 81] on mat-sidenav-container "Firma Express Reportes Tablero de Control Ingresos Percibidos Análisis de todos…" at bounding box center [317, 162] width 634 height 264
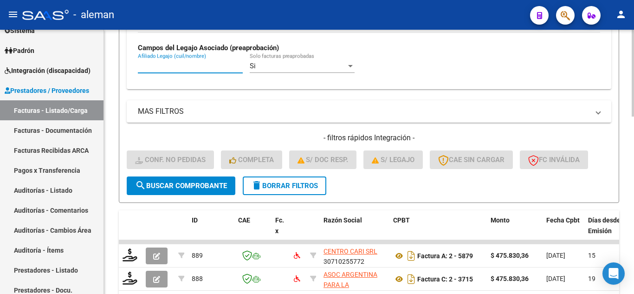
scroll to position [314, 0]
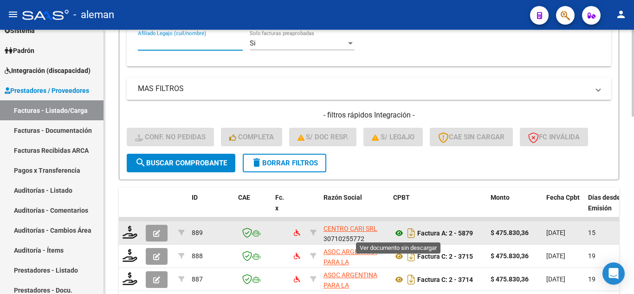
click at [401, 231] on icon at bounding box center [399, 232] width 12 height 11
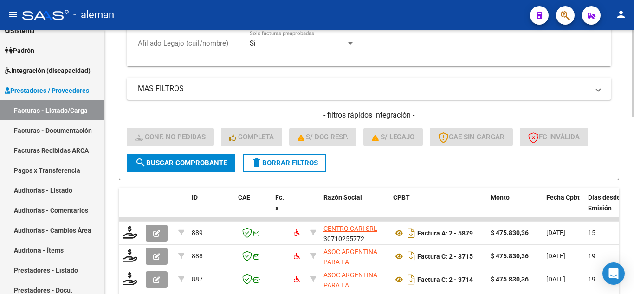
click at [171, 39] on input "Afiliado Legajo (cuil/nombre)" at bounding box center [190, 43] width 105 height 8
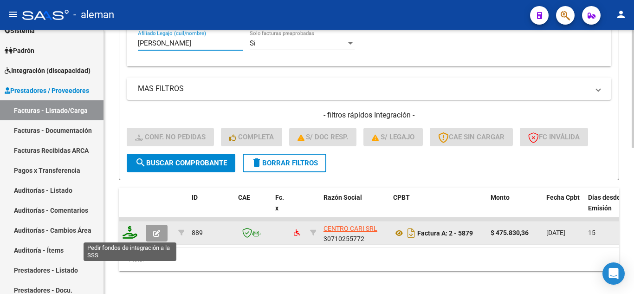
click at [130, 232] on icon at bounding box center [130, 232] width 15 height 13
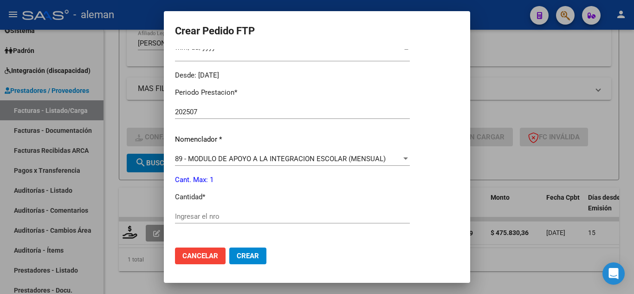
scroll to position [325, 0]
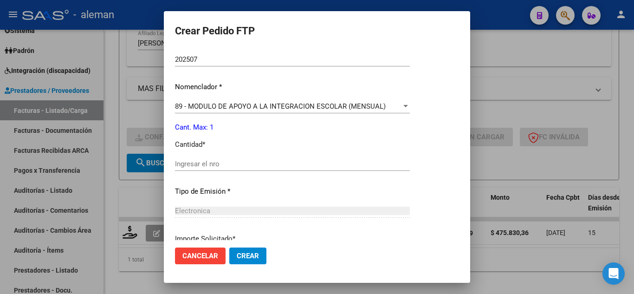
click at [247, 166] on input "Ingresar el nro" at bounding box center [292, 164] width 235 height 8
click at [247, 251] on button "Crear" at bounding box center [247, 255] width 37 height 17
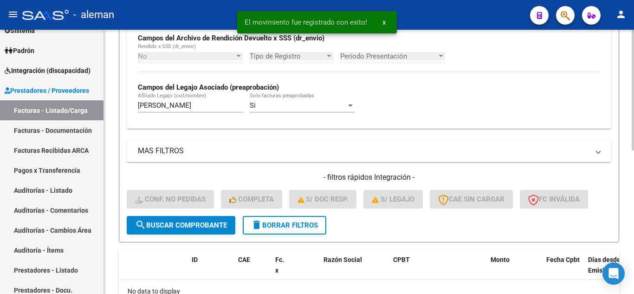
scroll to position [221, 0]
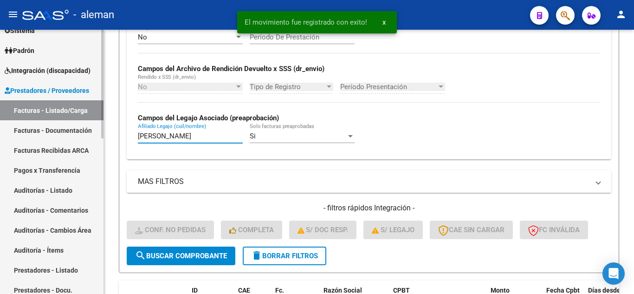
drag, startPoint x: 177, startPoint y: 136, endPoint x: 0, endPoint y: 74, distance: 187.7
click at [0, 88] on mat-sidenav-container "Firma Express Reportes Tablero de Control Ingresos Percibidos Análisis de todos…" at bounding box center [317, 162] width 634 height 264
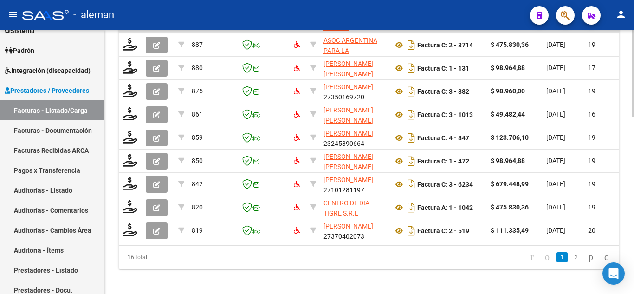
scroll to position [479, 0]
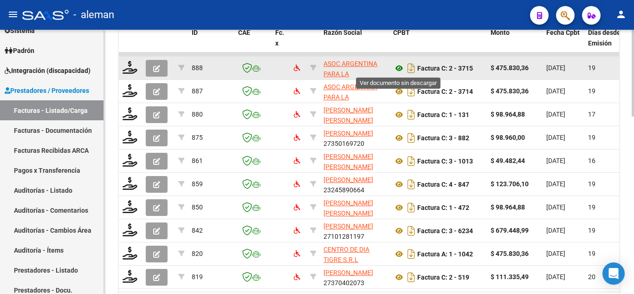
click at [400, 69] on icon at bounding box center [399, 68] width 12 height 11
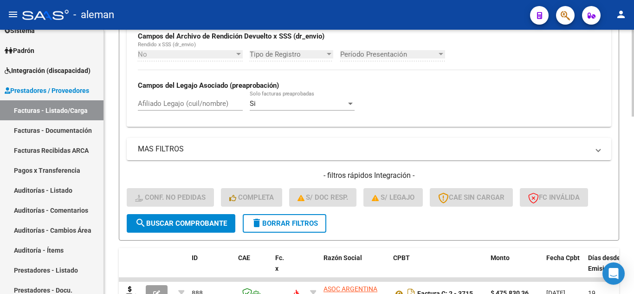
scroll to position [247, 0]
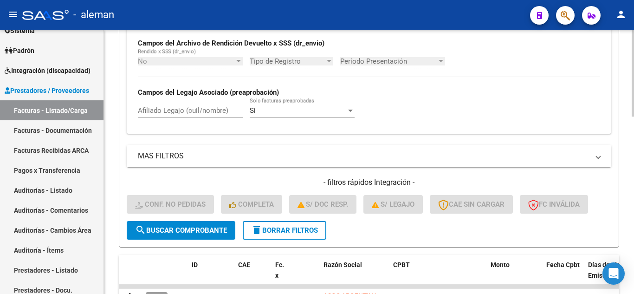
click at [160, 107] on input "Afiliado Legajo (cuil/nombre)" at bounding box center [190, 110] width 105 height 8
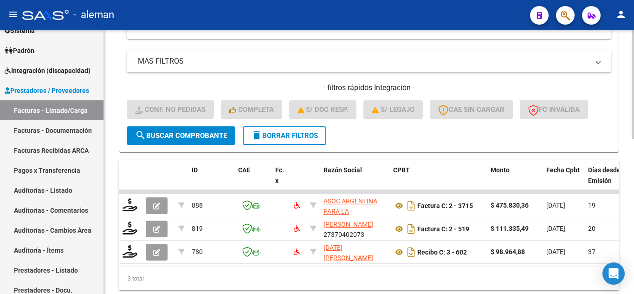
scroll to position [375, 0]
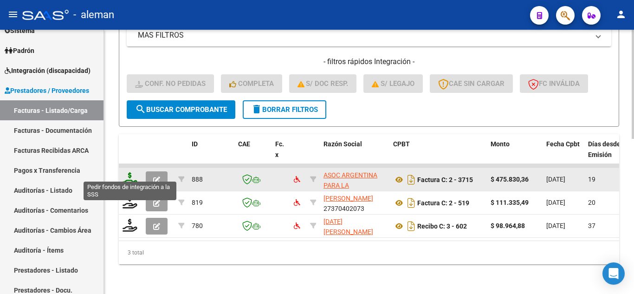
click at [132, 172] on icon at bounding box center [130, 178] width 15 height 13
